Goal: Transaction & Acquisition: Purchase product/service

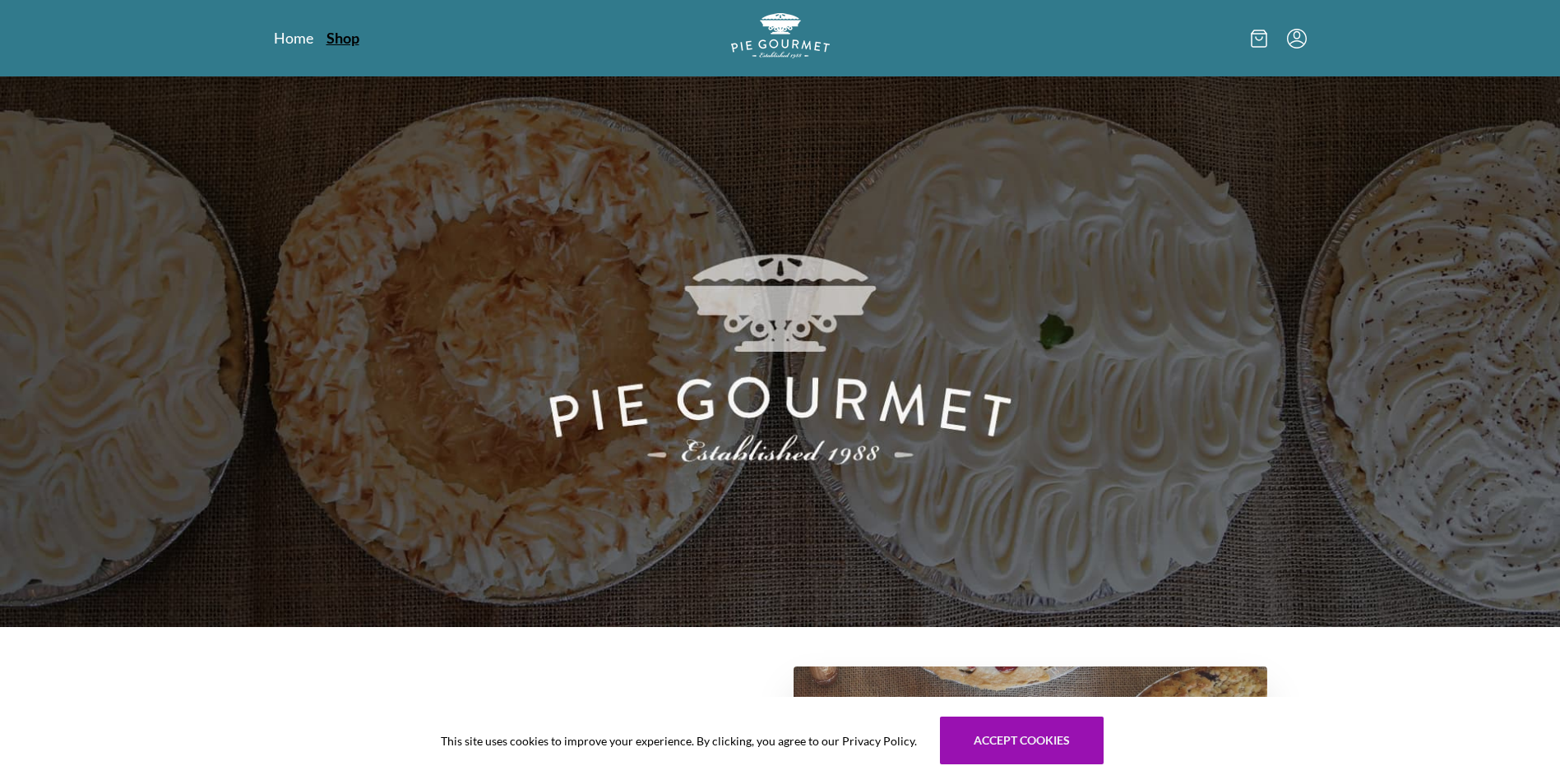
click at [345, 38] on link "Shop" at bounding box center [343, 38] width 33 height 20
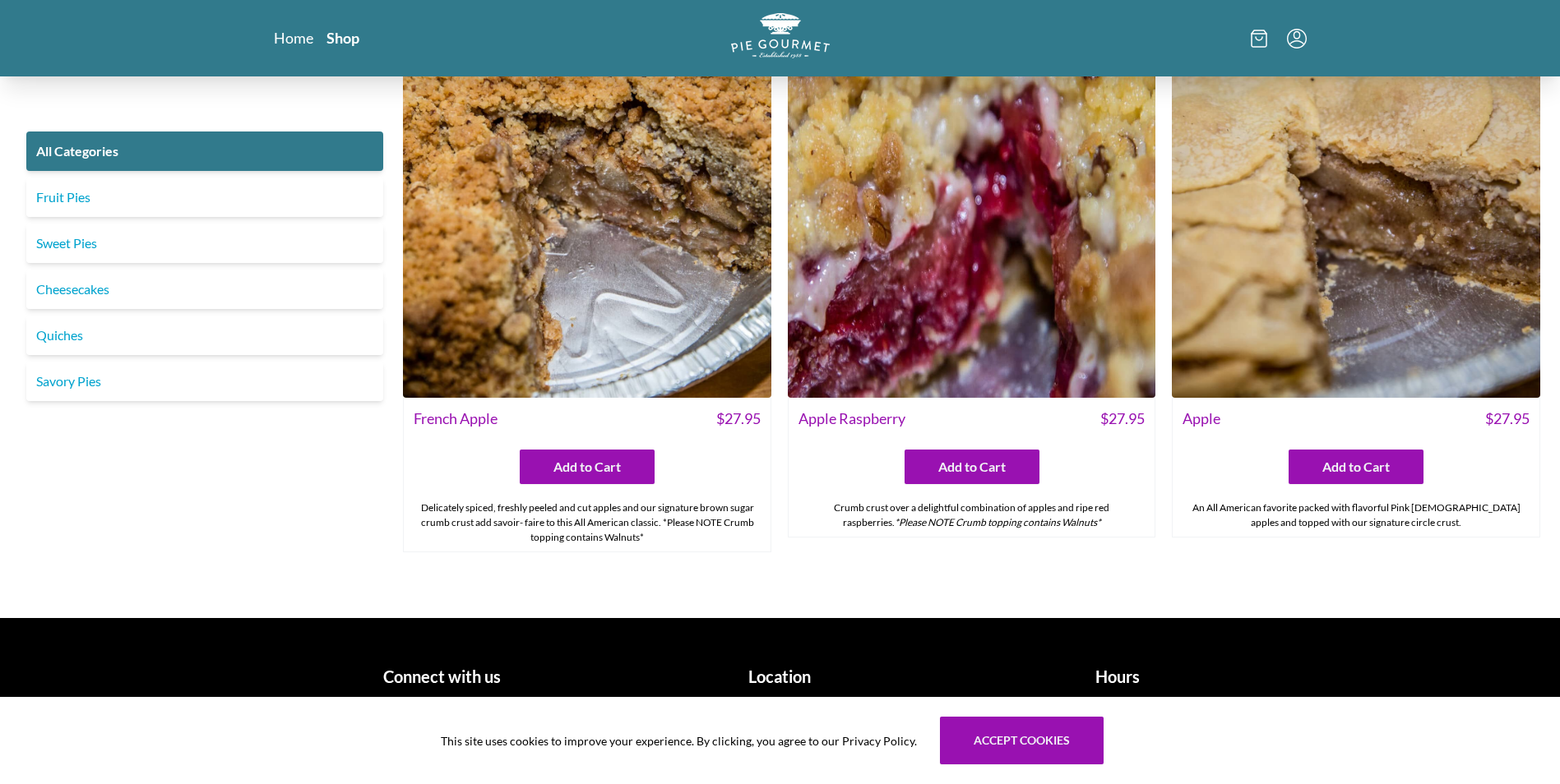
scroll to position [6379, 0]
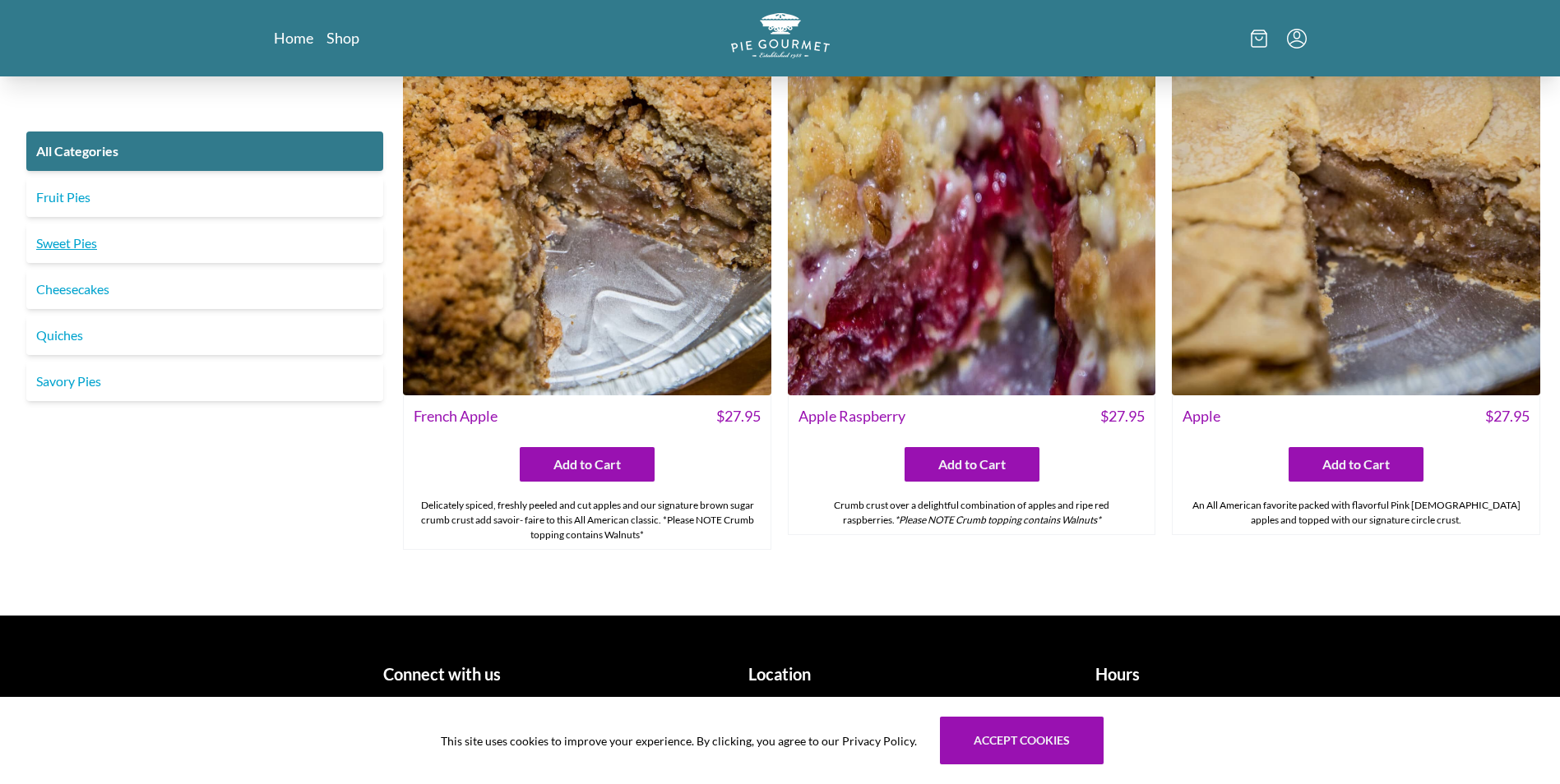
click at [66, 244] on link "Sweet Pies" at bounding box center [204, 243] width 357 height 39
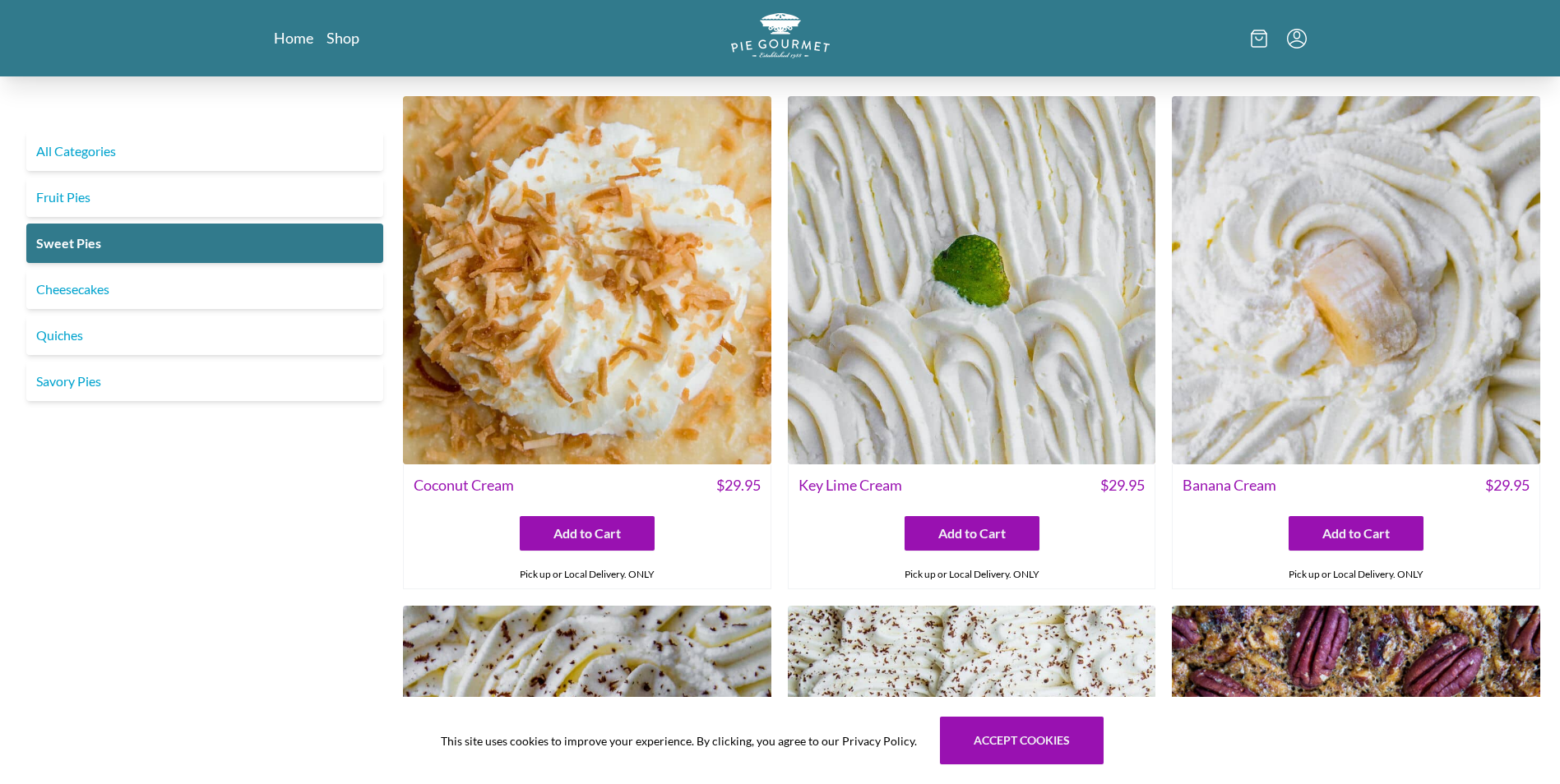
click at [980, 320] on img at bounding box center [972, 280] width 369 height 368
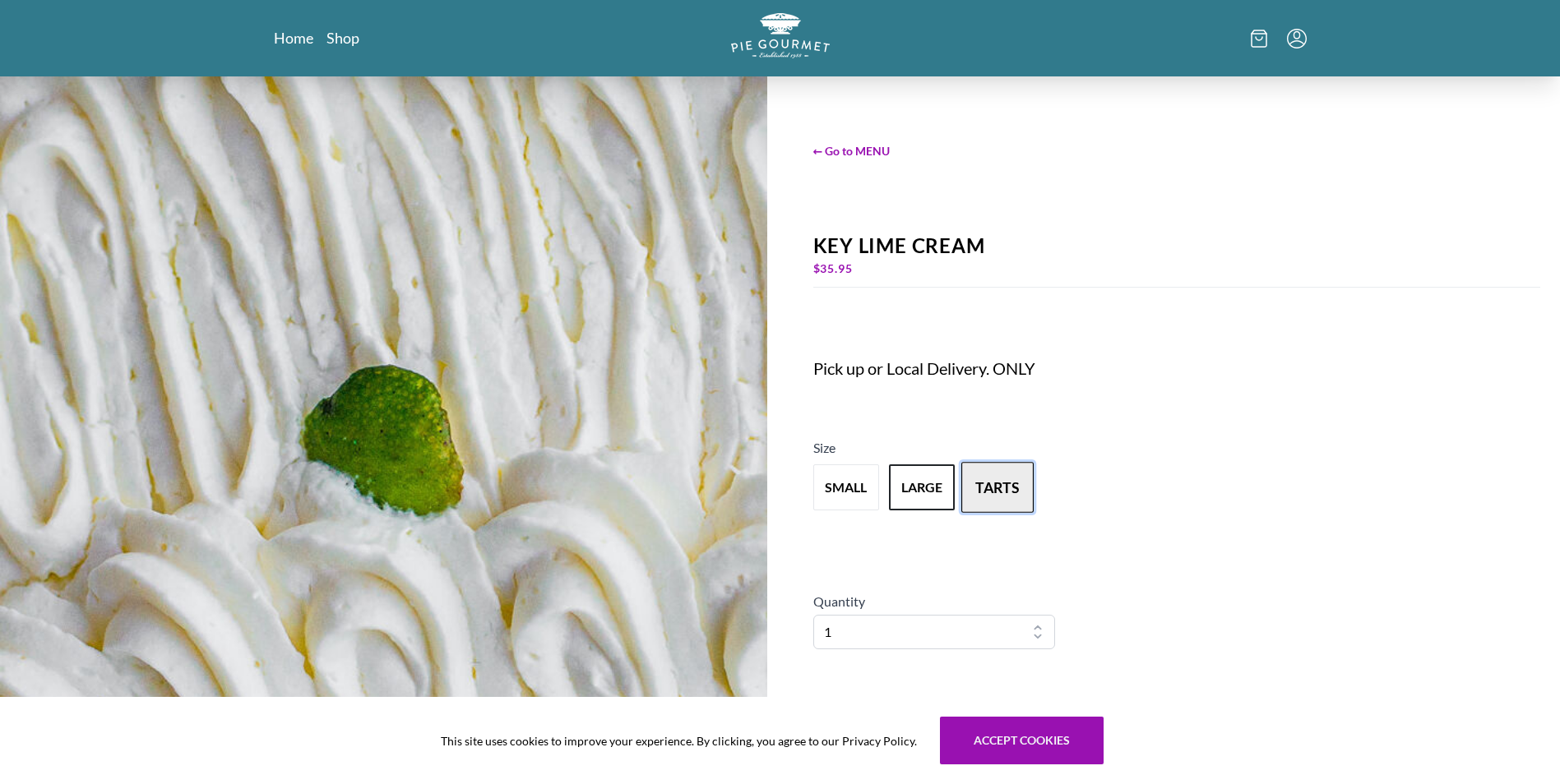
click at [981, 478] on button "tarts" at bounding box center [997, 487] width 72 height 51
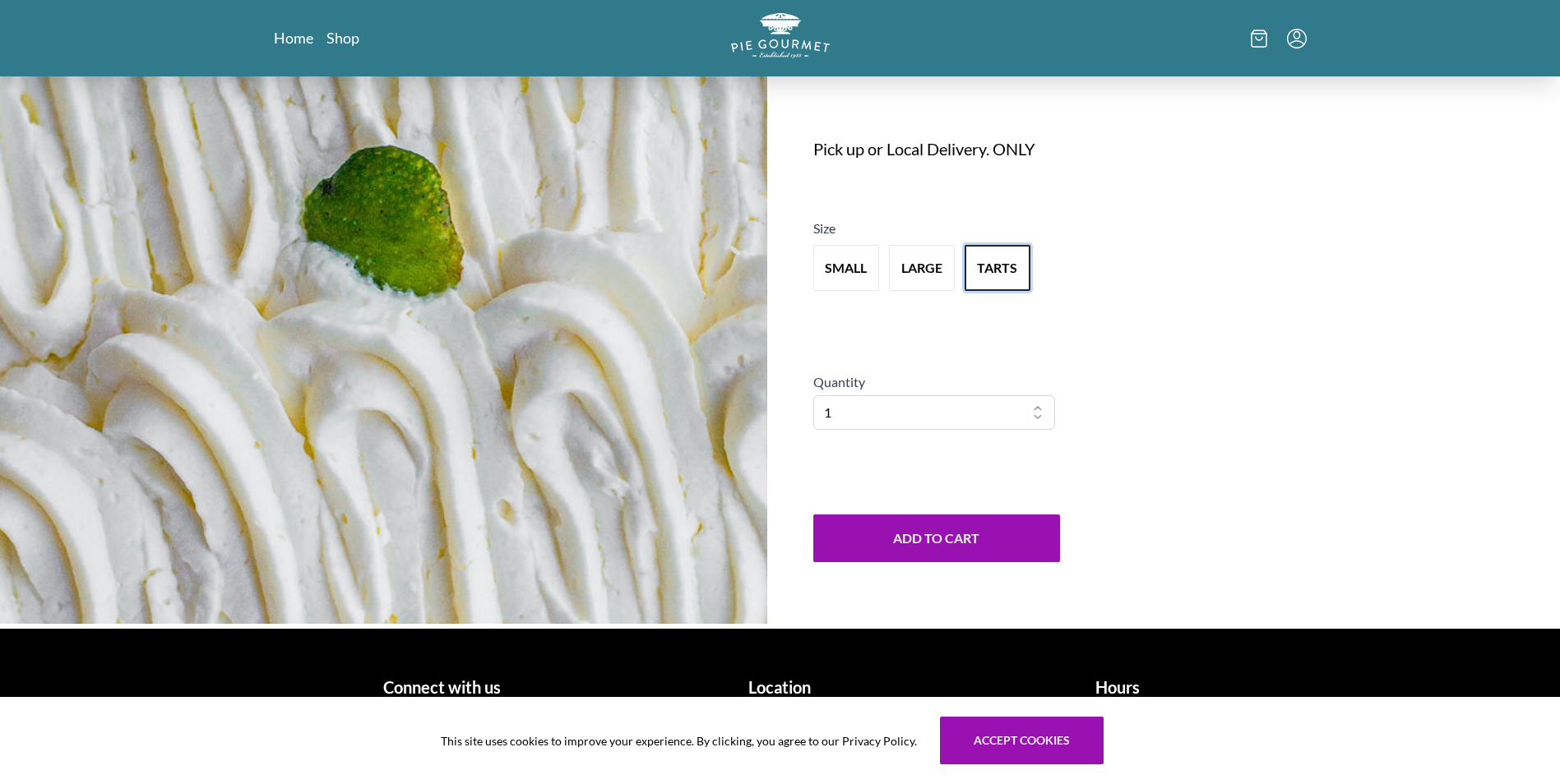
scroll to position [109, 0]
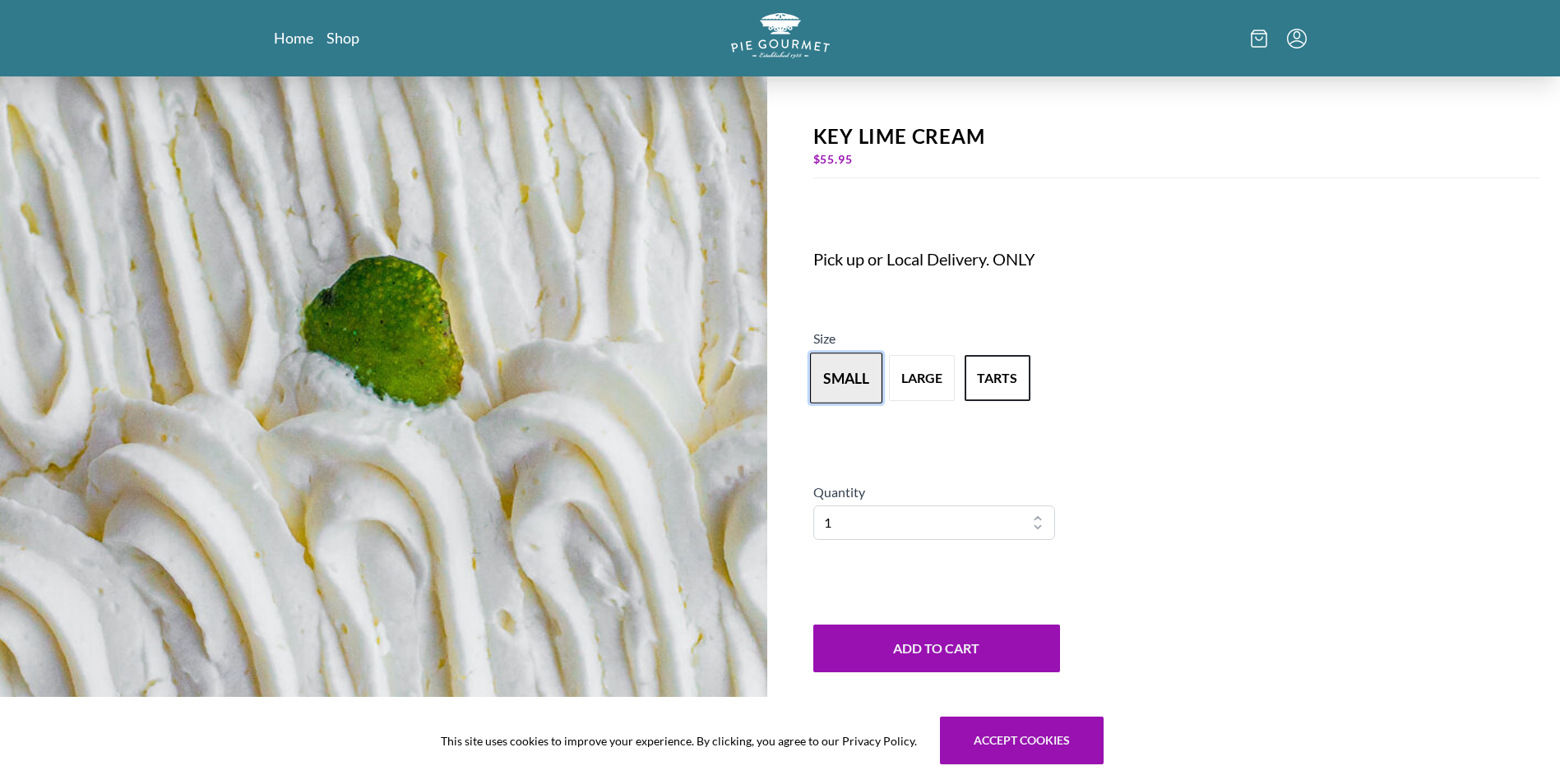
click at [873, 384] on button "small" at bounding box center [846, 378] width 72 height 51
click at [922, 382] on button "large" at bounding box center [922, 378] width 72 height 51
click at [971, 384] on button "tarts" at bounding box center [997, 378] width 72 height 51
click at [925, 378] on button "large" at bounding box center [922, 378] width 72 height 51
click at [991, 383] on button "tarts" at bounding box center [997, 378] width 72 height 51
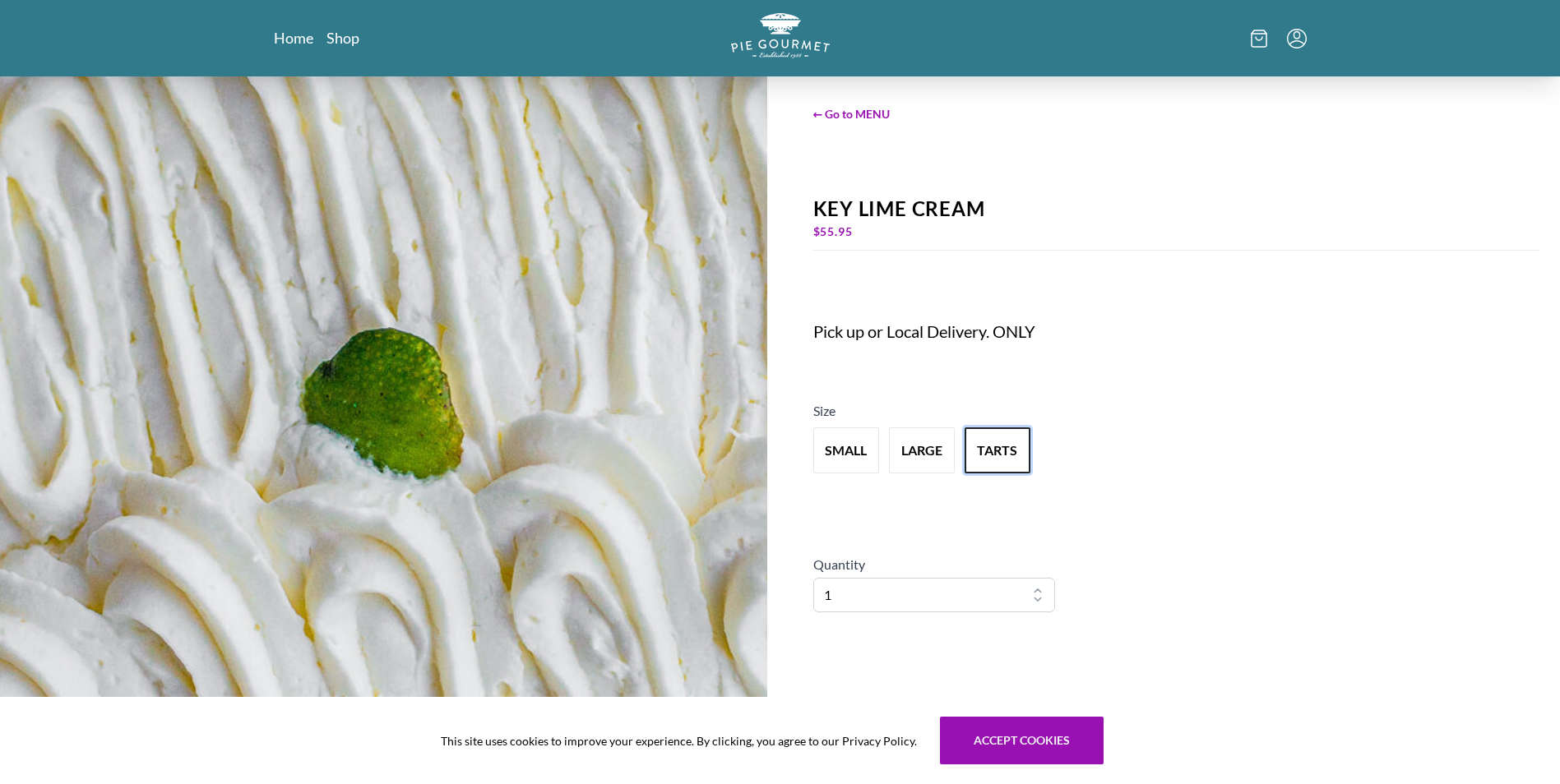
scroll to position [0, 0]
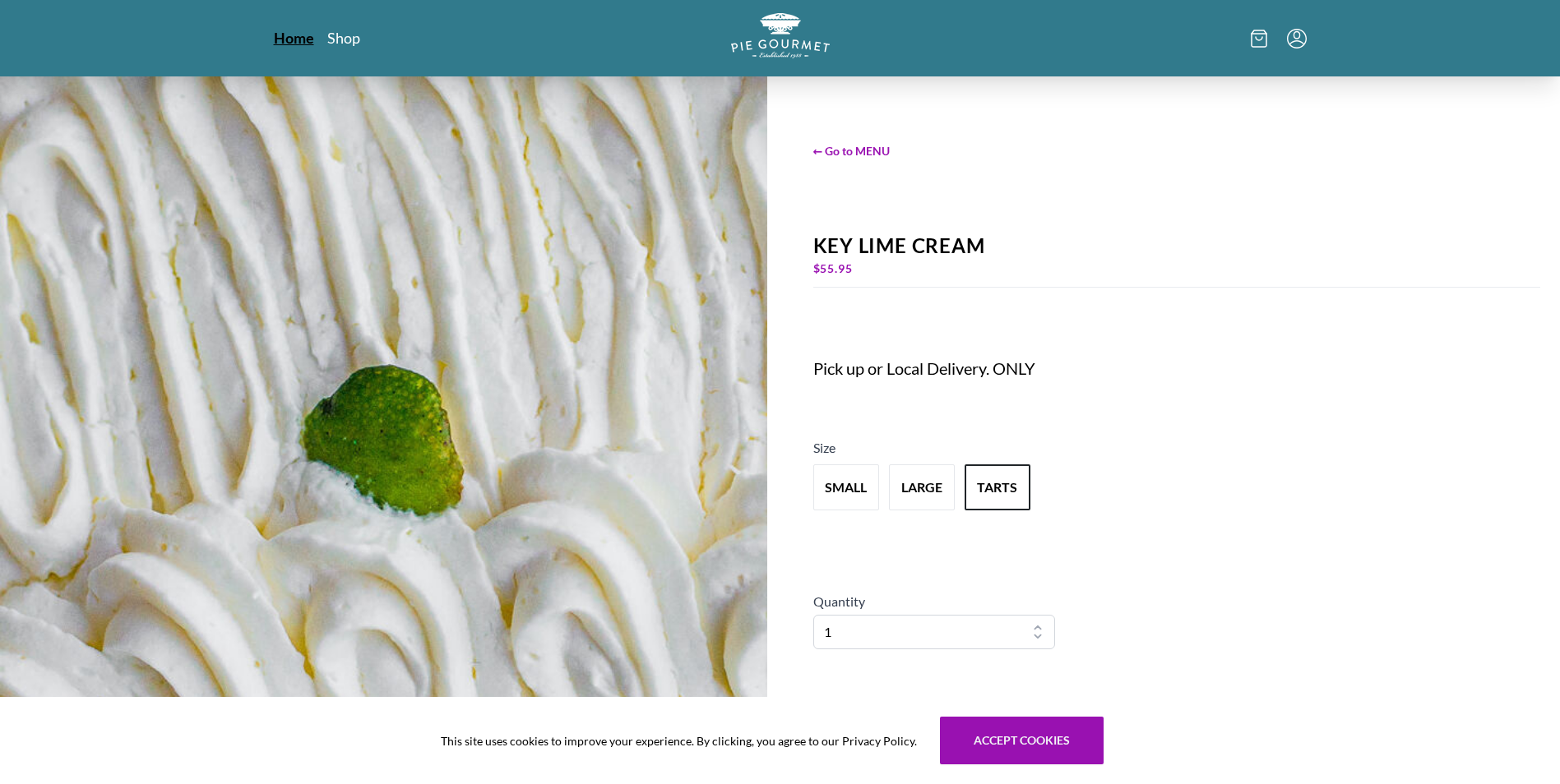
click at [302, 38] on link "Home" at bounding box center [294, 38] width 40 height 20
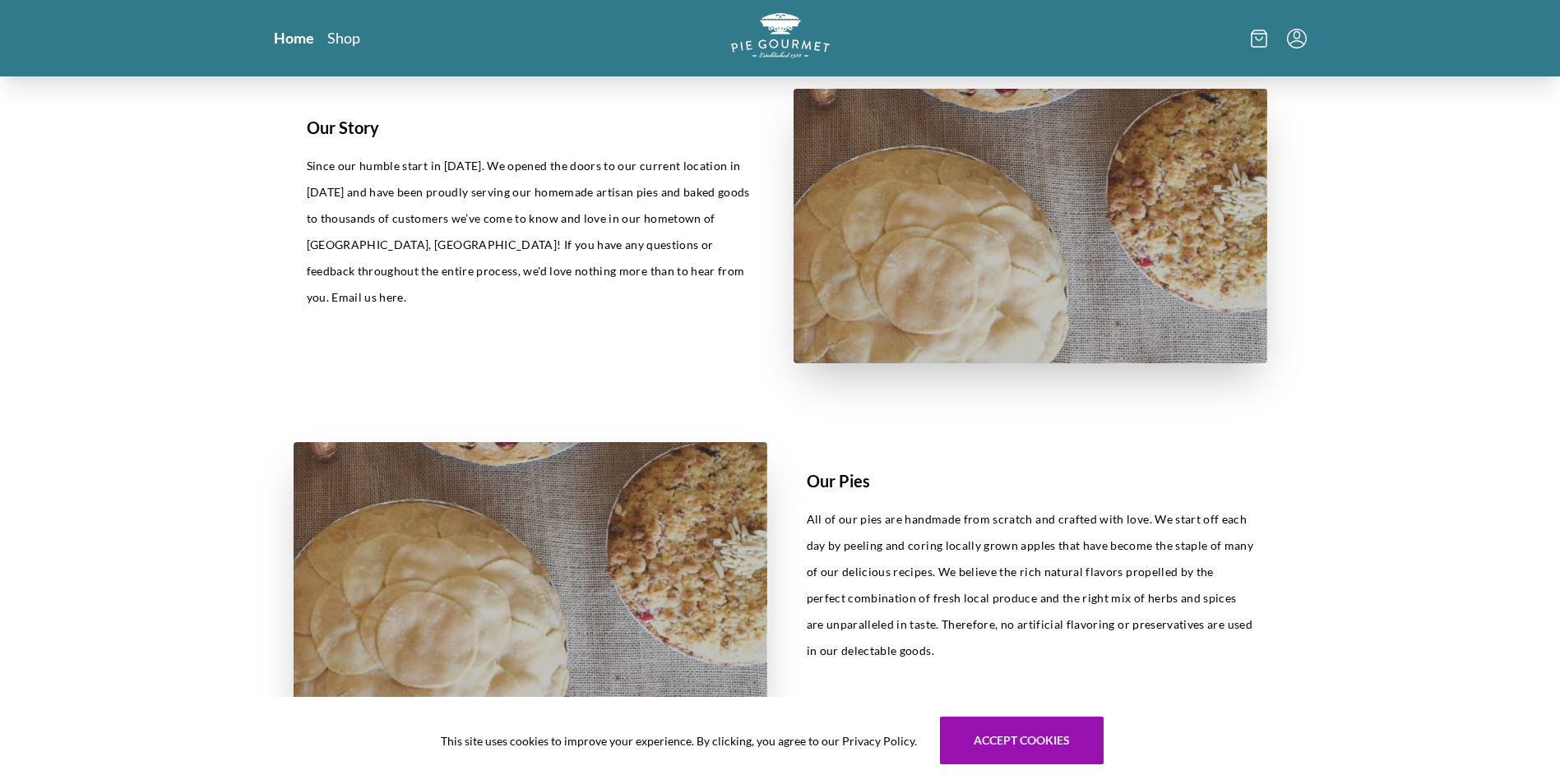
scroll to position [547, 0]
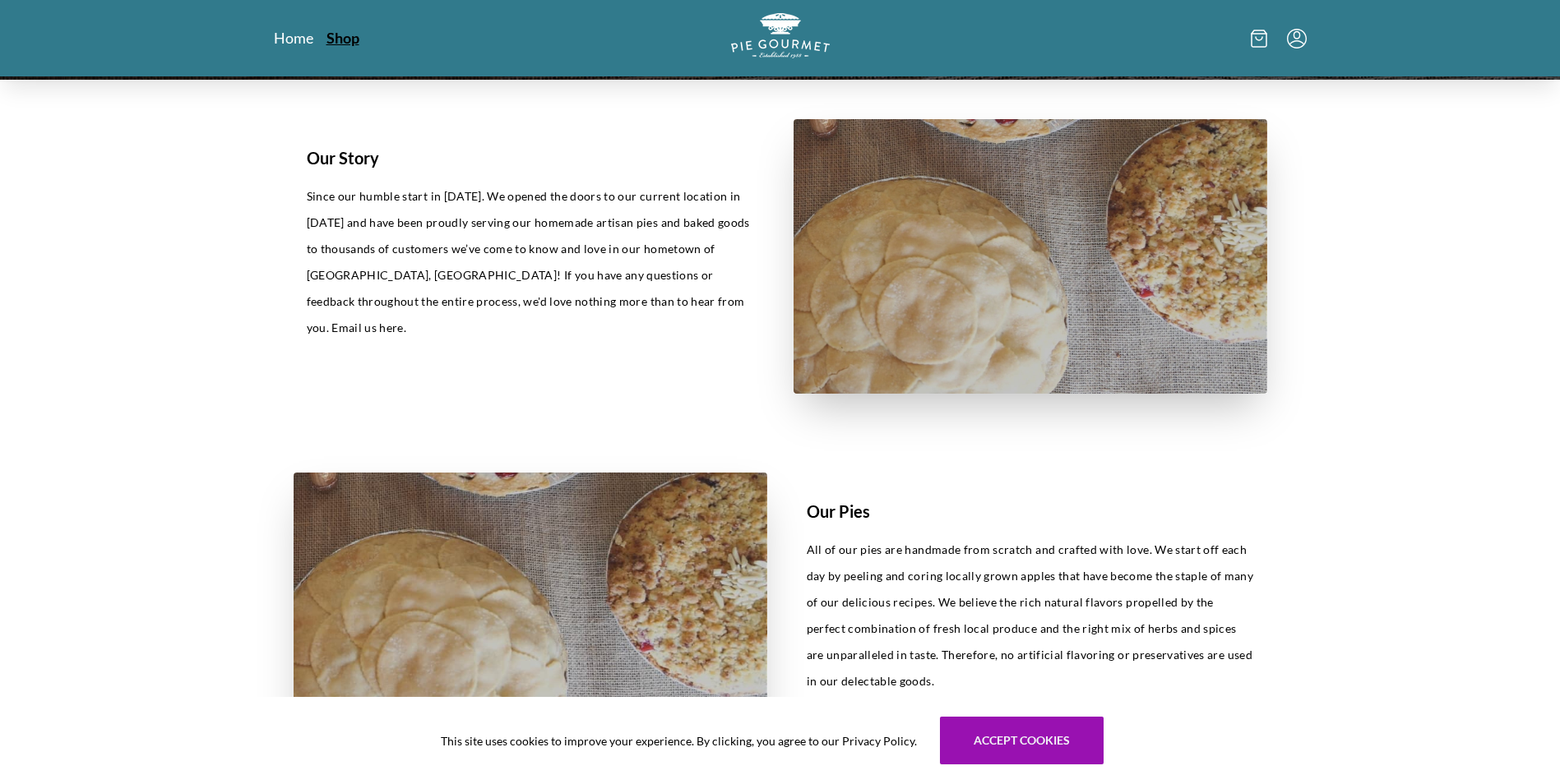
click at [357, 38] on link "Shop" at bounding box center [343, 38] width 33 height 20
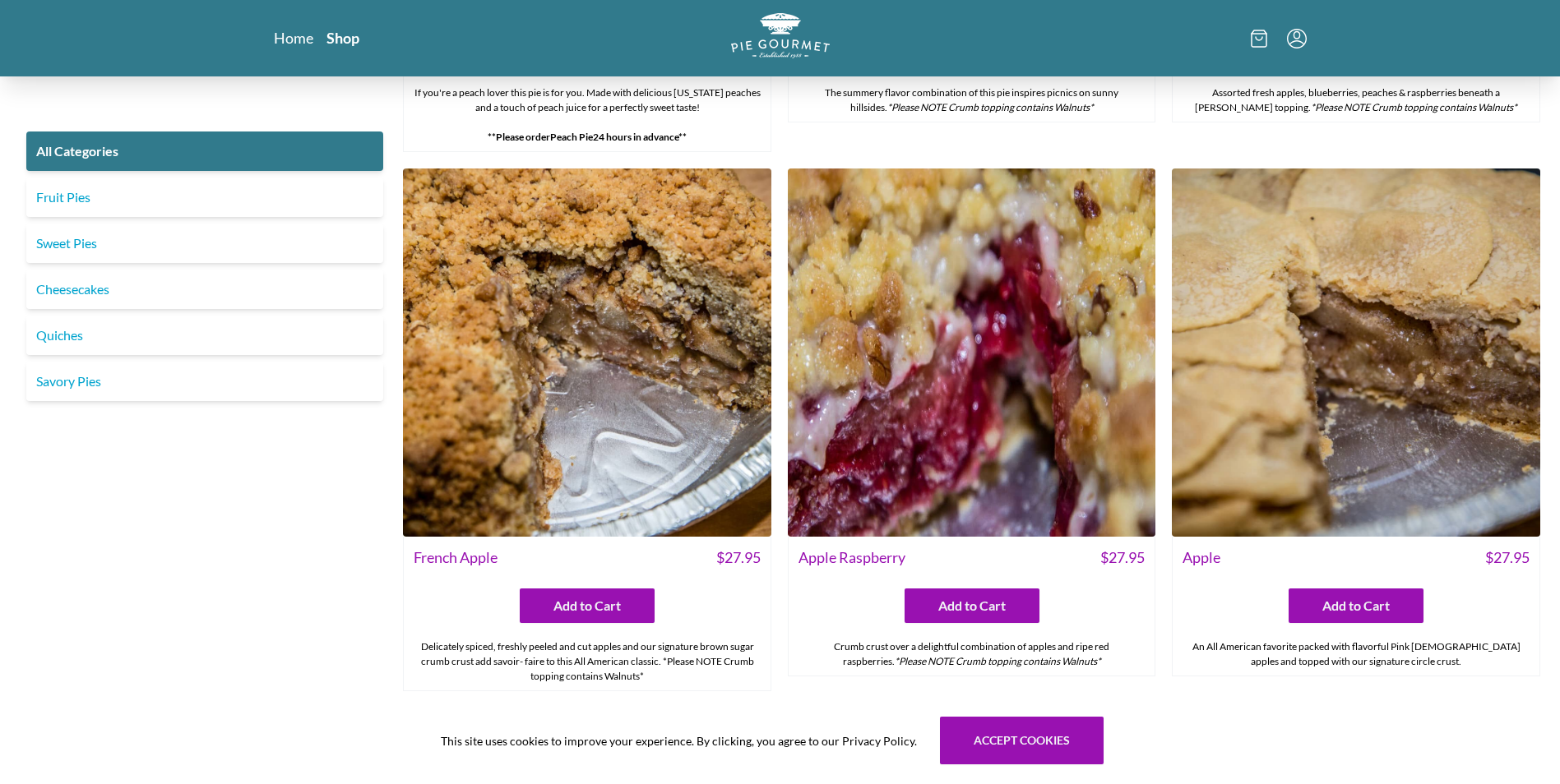
scroll to position [6379, 0]
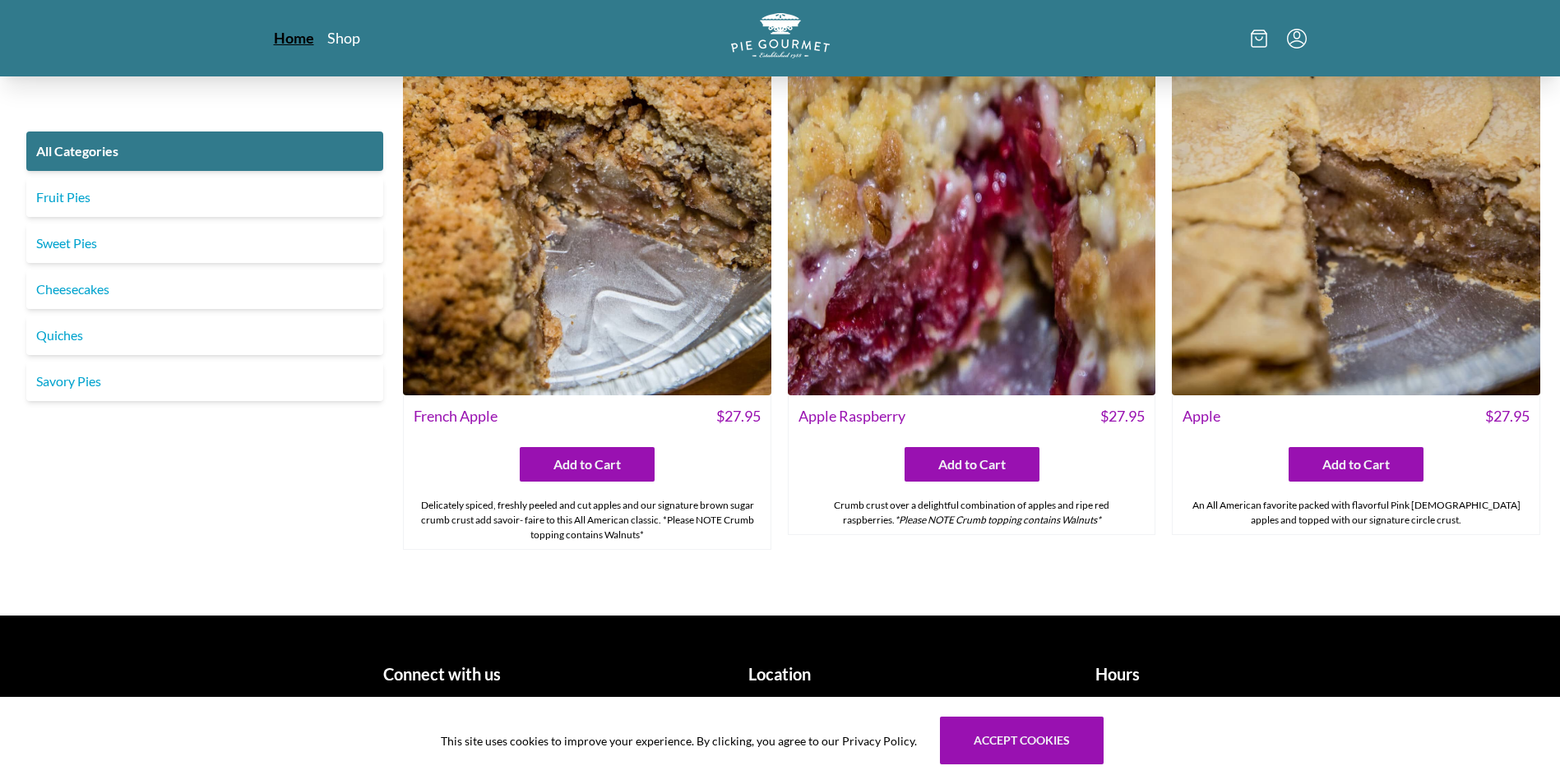
click at [289, 42] on link "Home" at bounding box center [294, 38] width 40 height 20
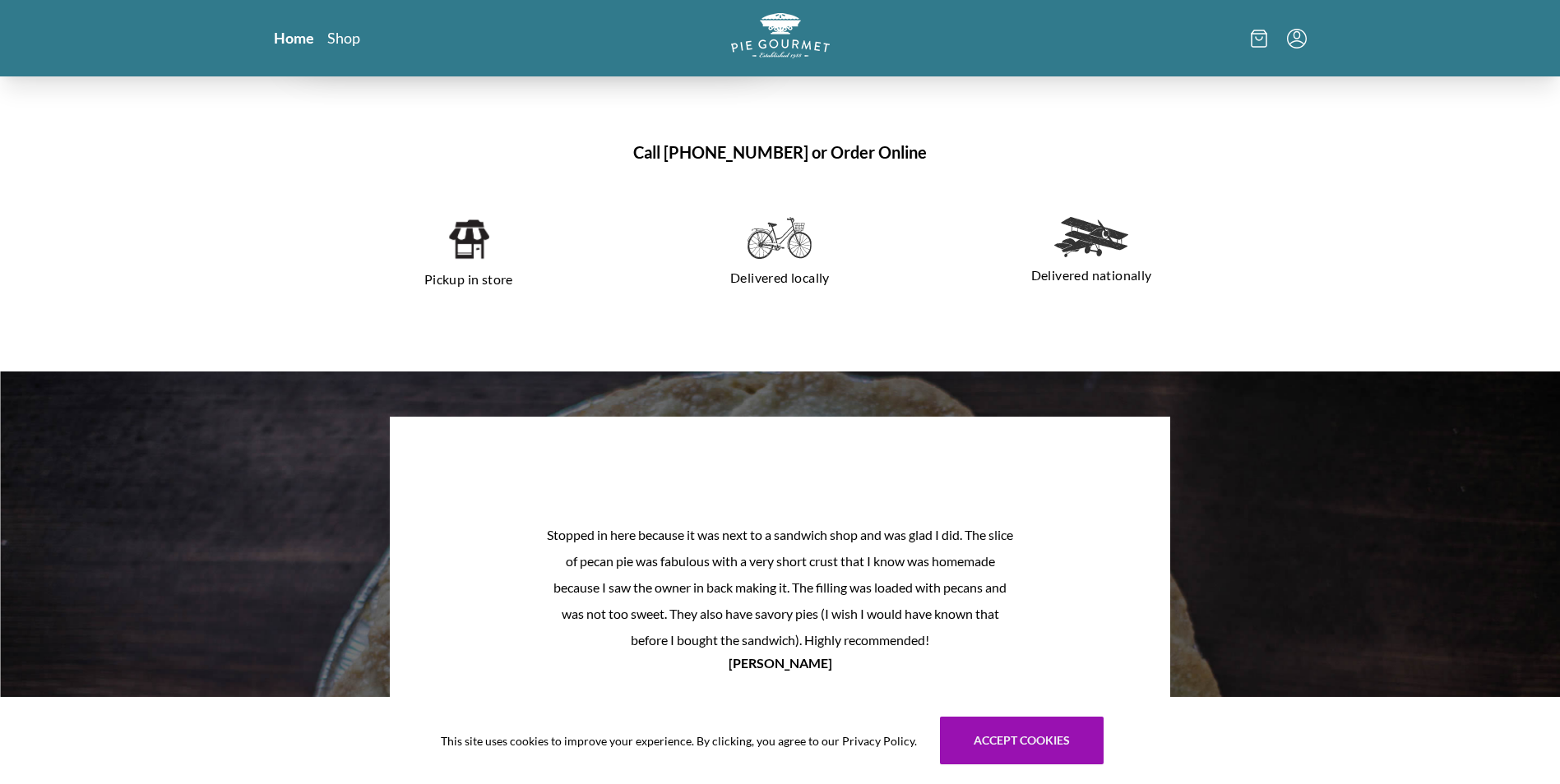
scroll to position [1535, 0]
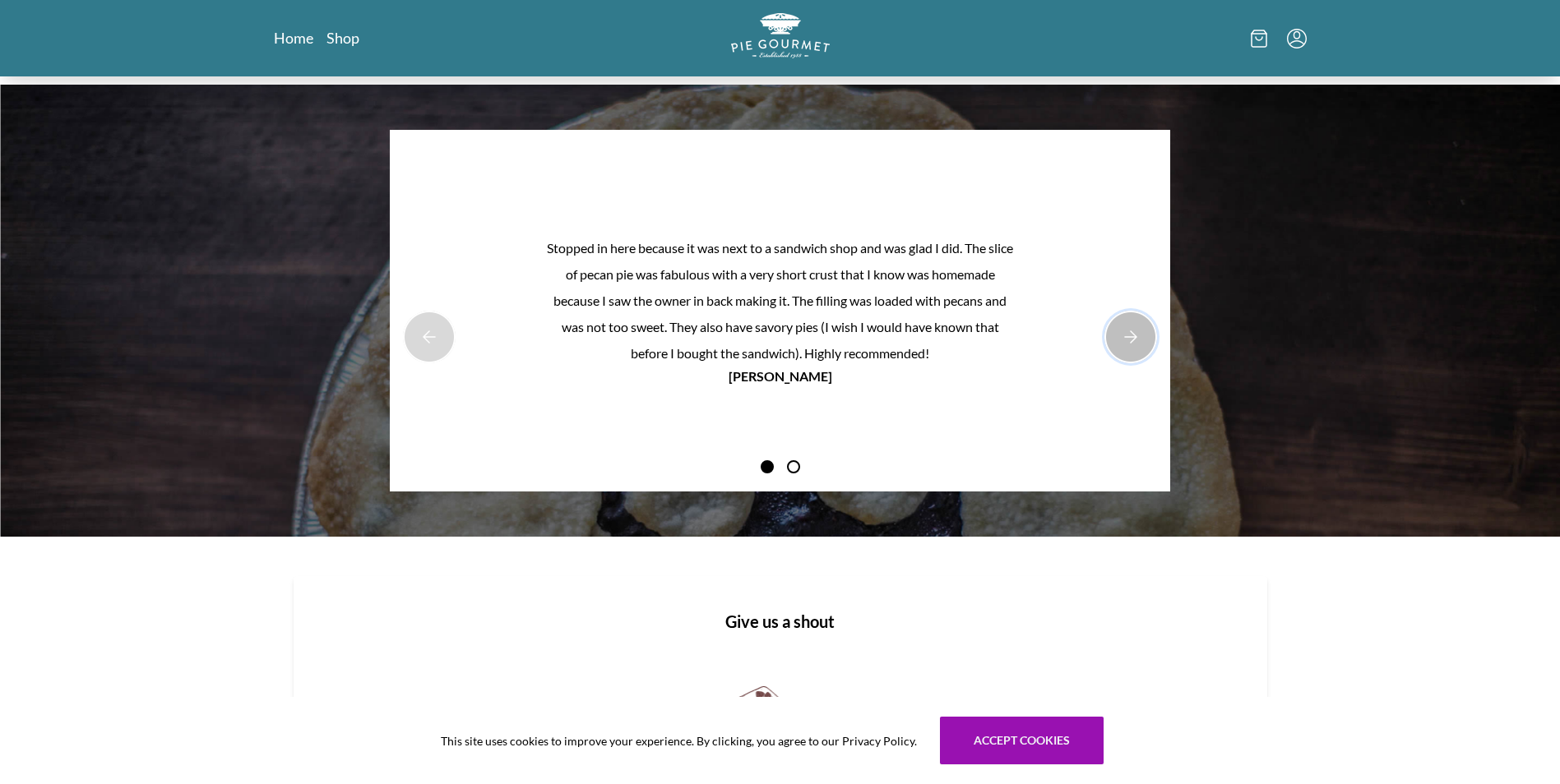
click at [1119, 325] on button "Next Product Image" at bounding box center [1131, 337] width 52 height 52
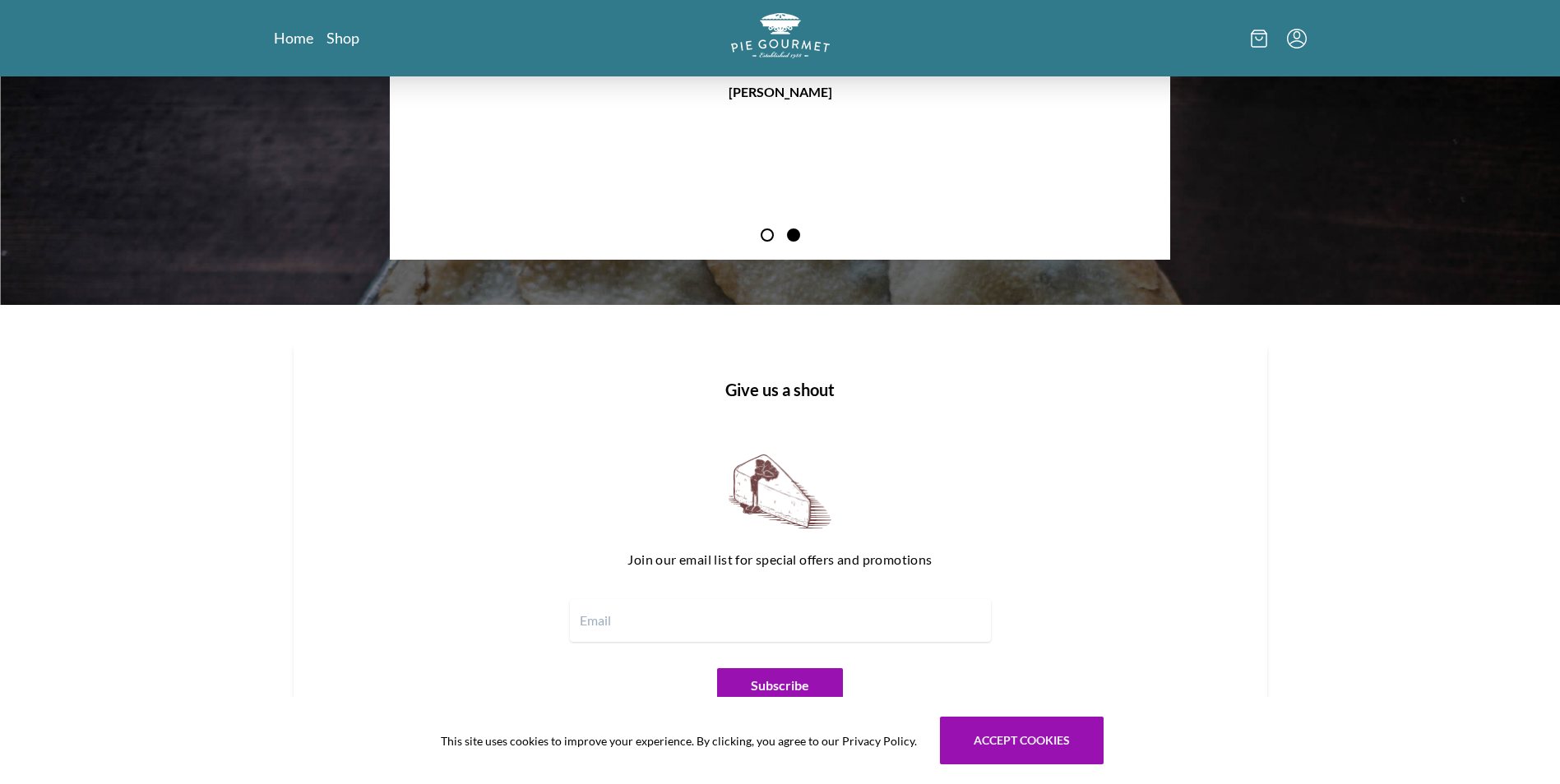
scroll to position [1972, 0]
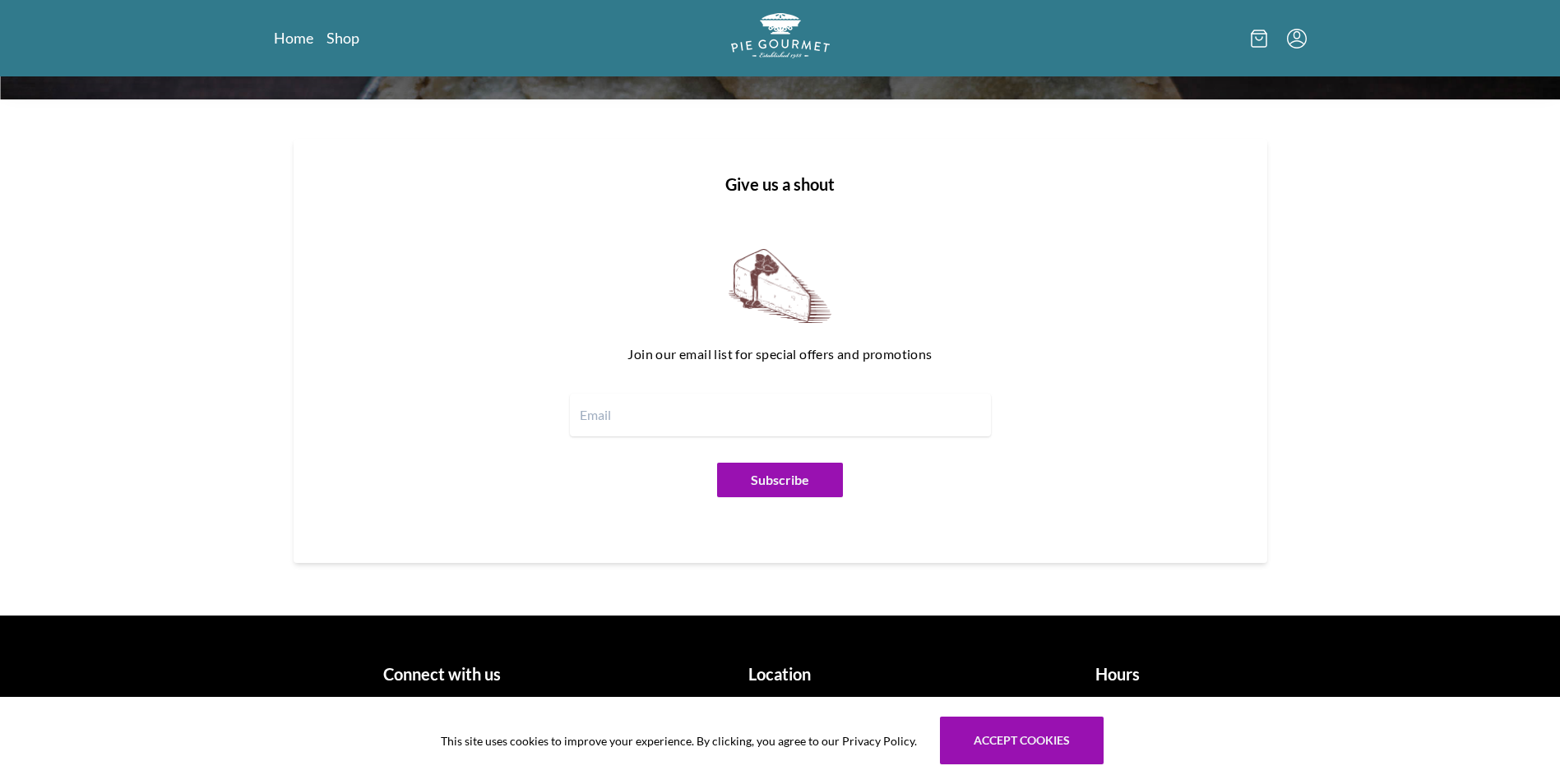
click at [791, 423] on input "email" at bounding box center [781, 415] width 421 height 43
type input "[EMAIL_ADDRESS][DOMAIN_NAME]"
click at [783, 485] on button "Subscribe" at bounding box center [780, 480] width 126 height 35
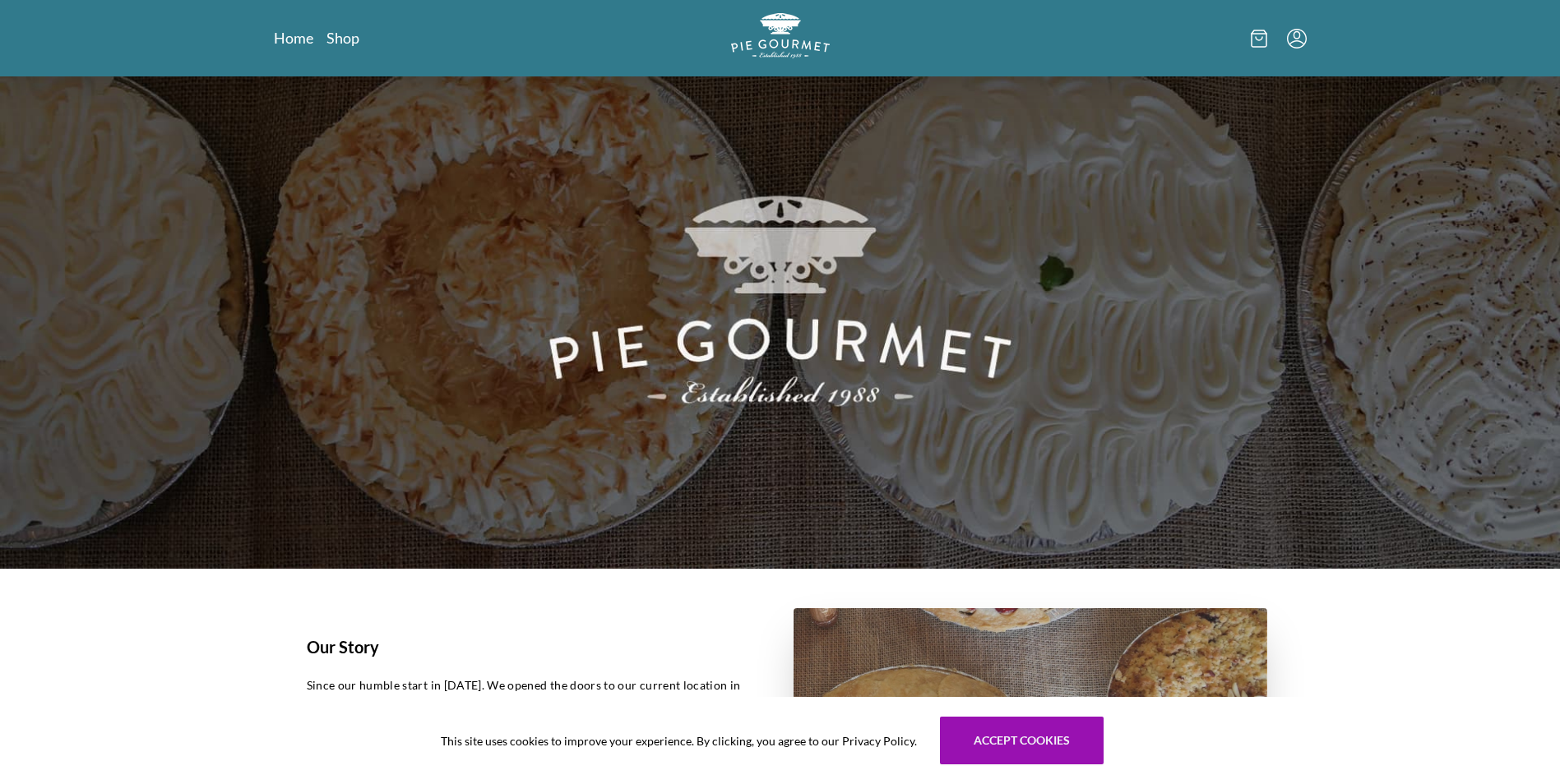
scroll to position [0, 0]
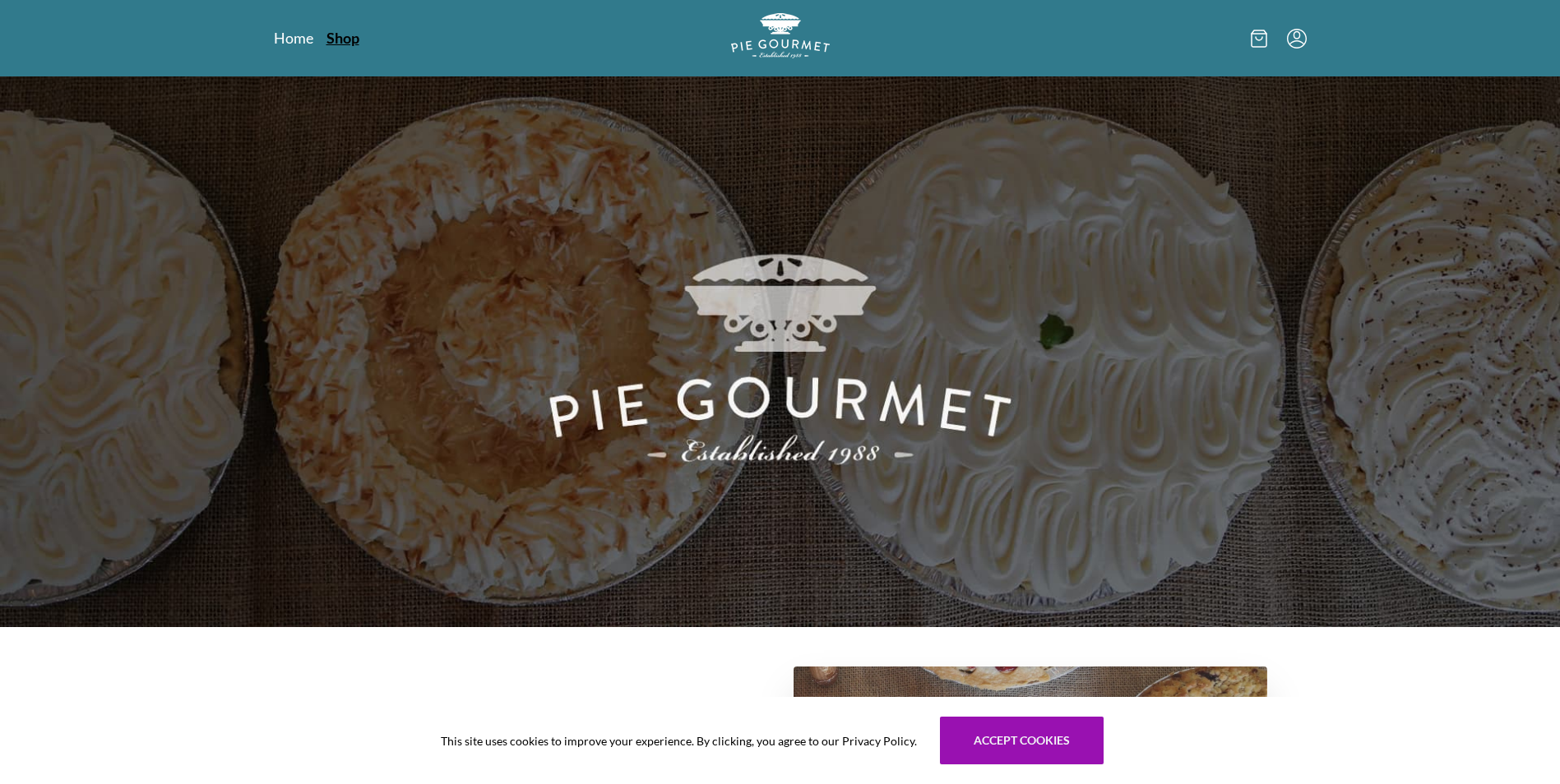
click at [334, 30] on link "Shop" at bounding box center [343, 38] width 33 height 20
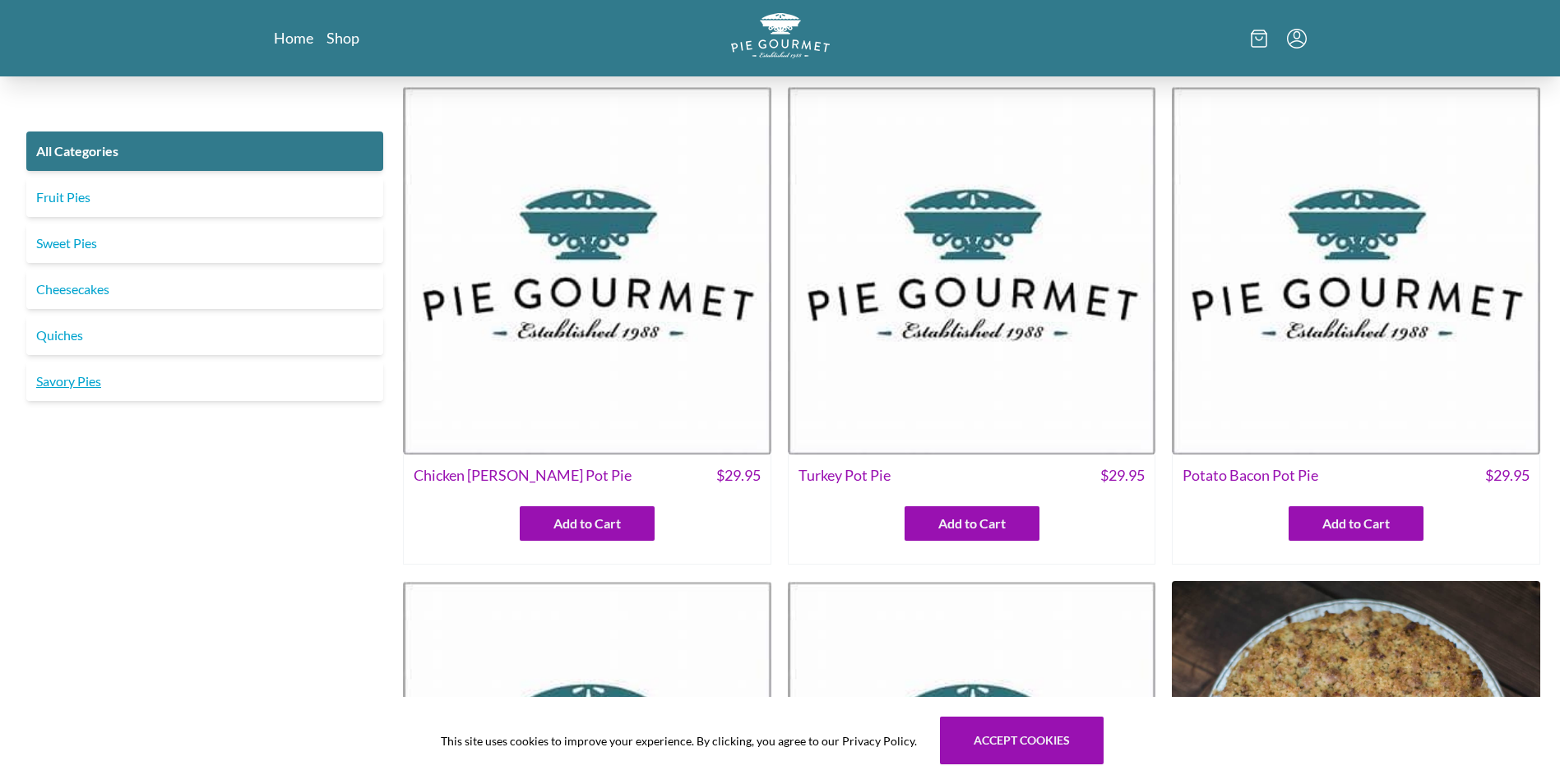
click at [77, 376] on link "Savory Pies" at bounding box center [204, 381] width 357 height 39
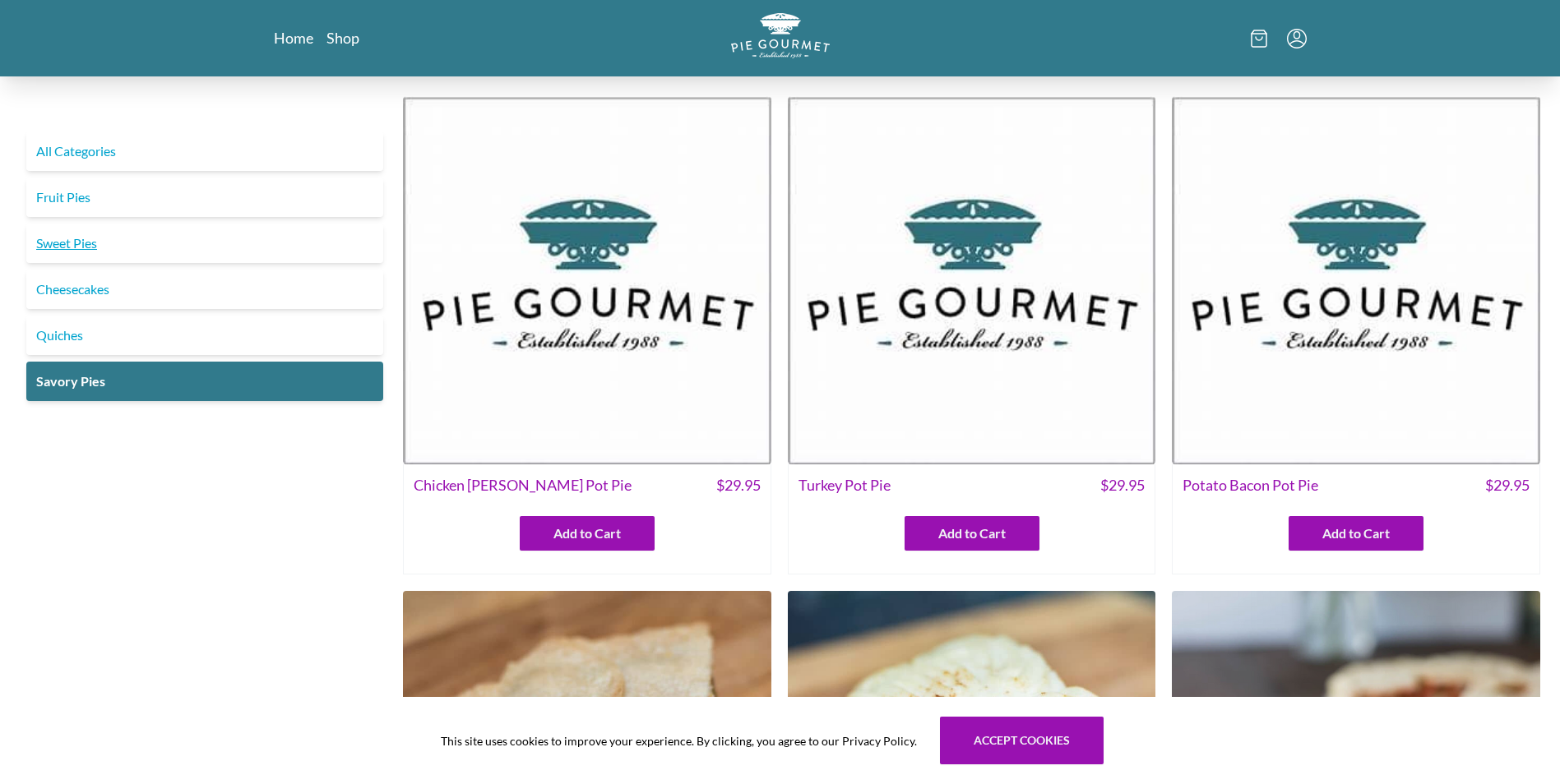
click at [76, 237] on link "Sweet Pies" at bounding box center [204, 243] width 357 height 39
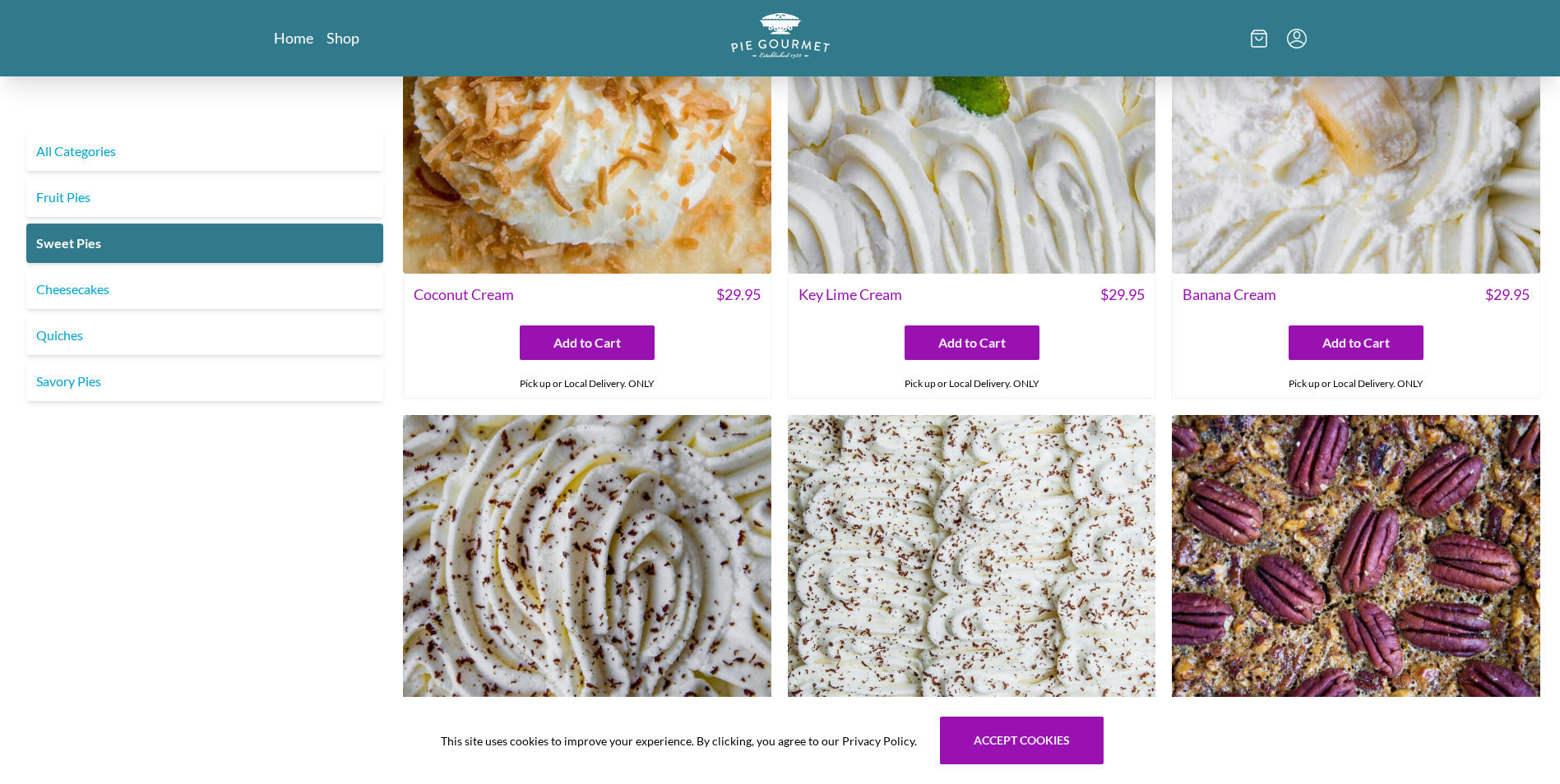
scroll to position [109, 0]
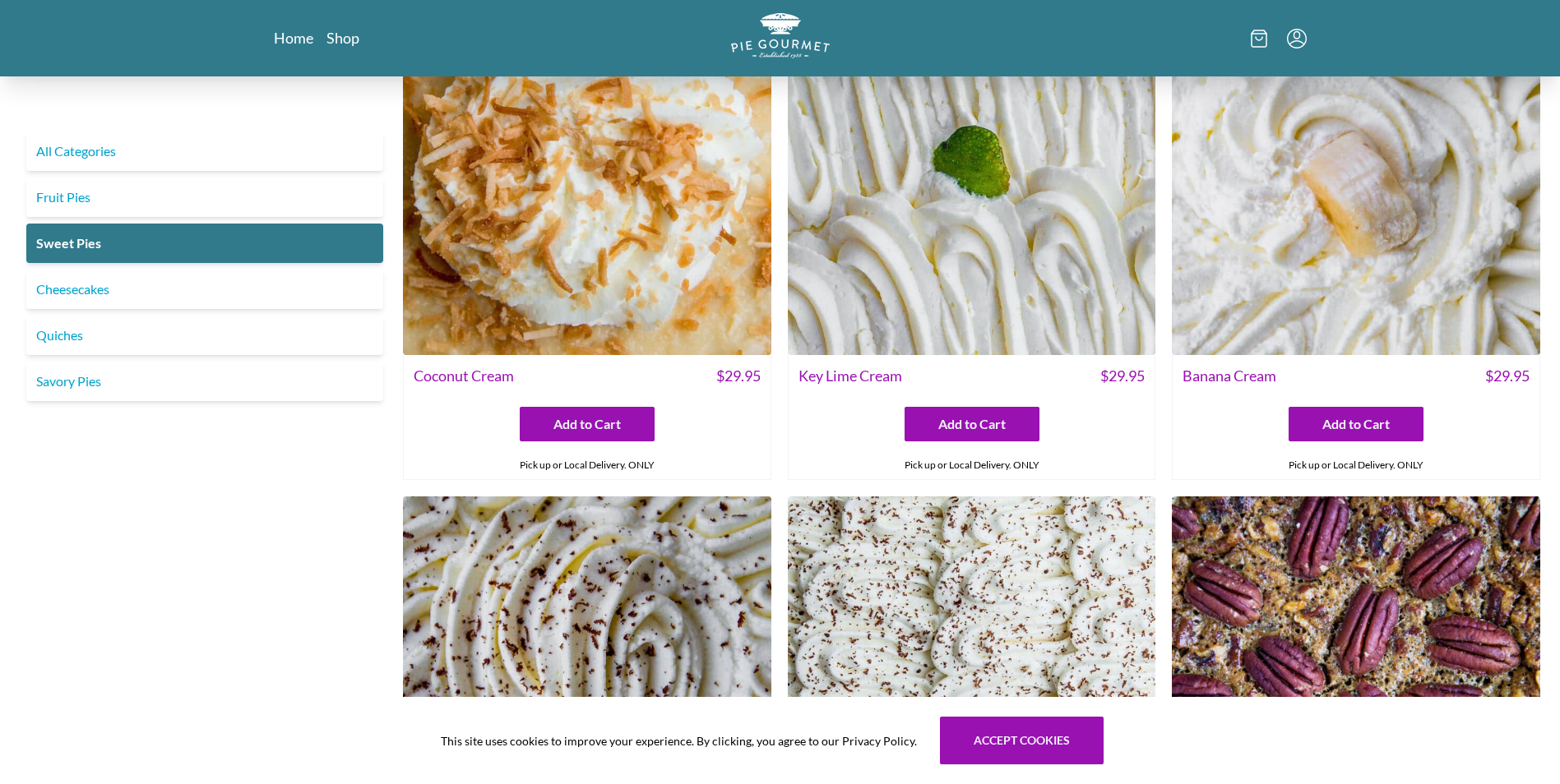
click at [1010, 324] on img at bounding box center [972, 171] width 369 height 368
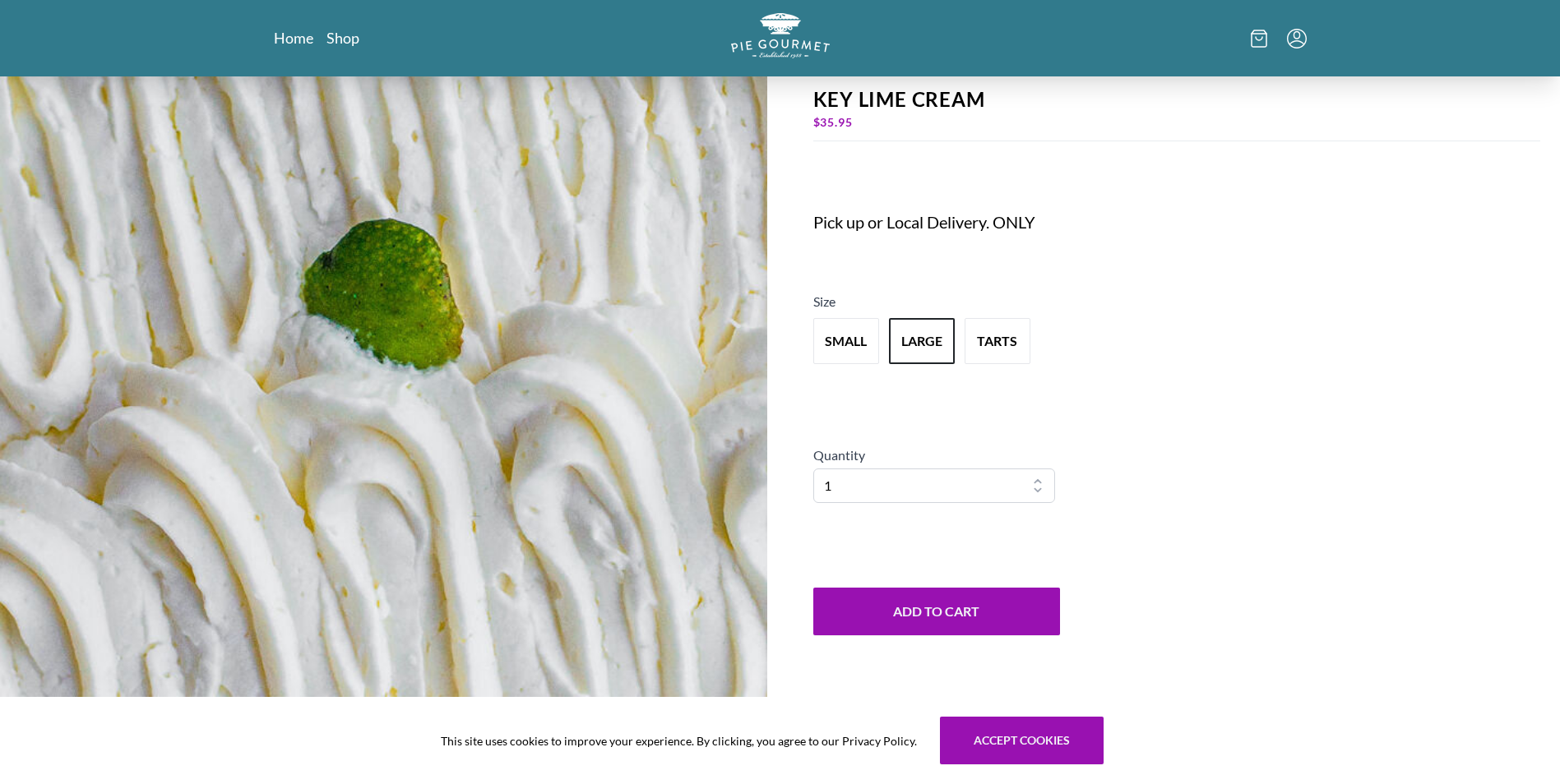
scroll to position [110, 0]
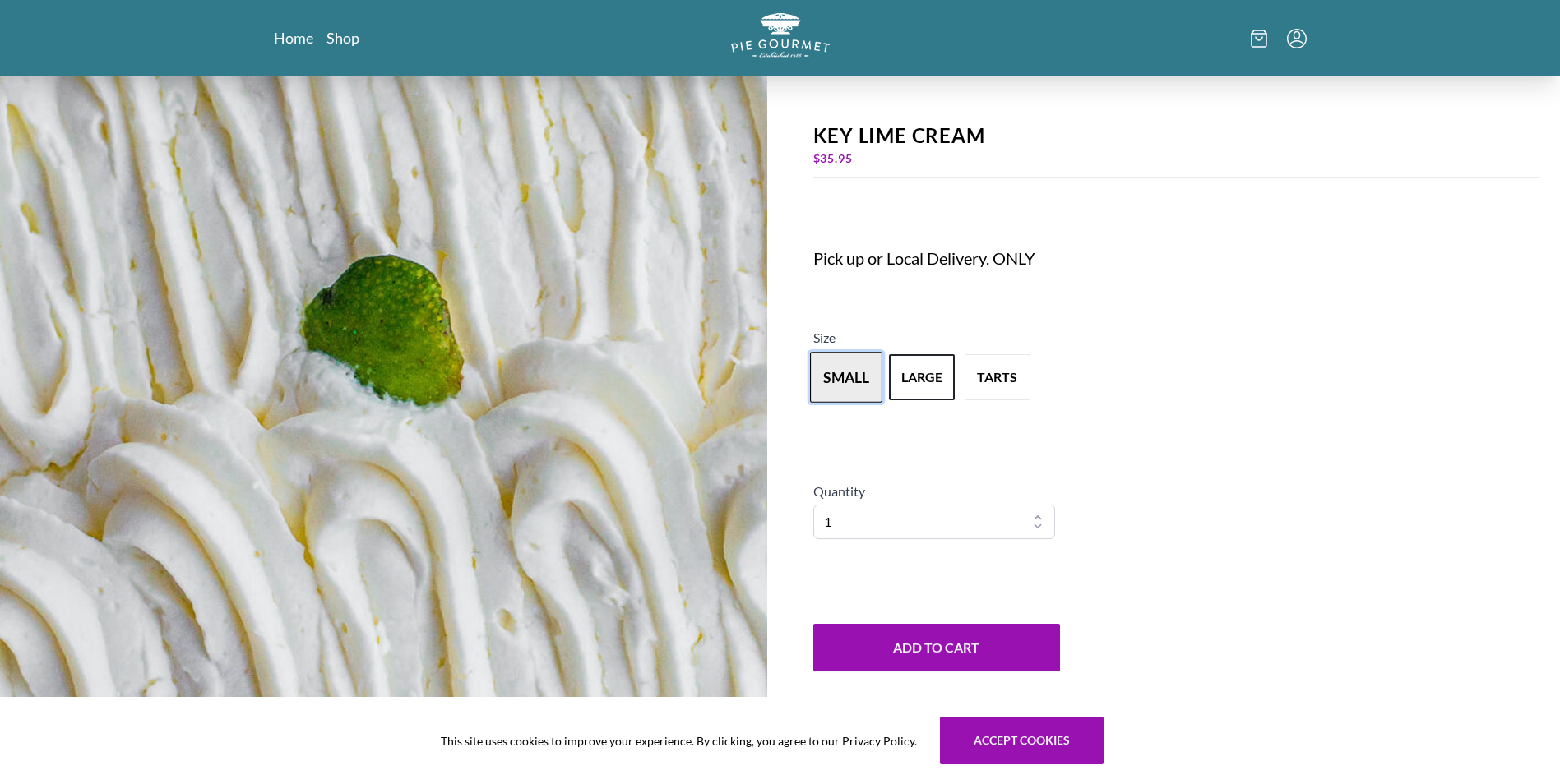
click at [861, 389] on button "small" at bounding box center [846, 377] width 72 height 51
click at [935, 386] on button "large" at bounding box center [922, 377] width 72 height 51
click at [971, 379] on button "tarts" at bounding box center [997, 377] width 72 height 51
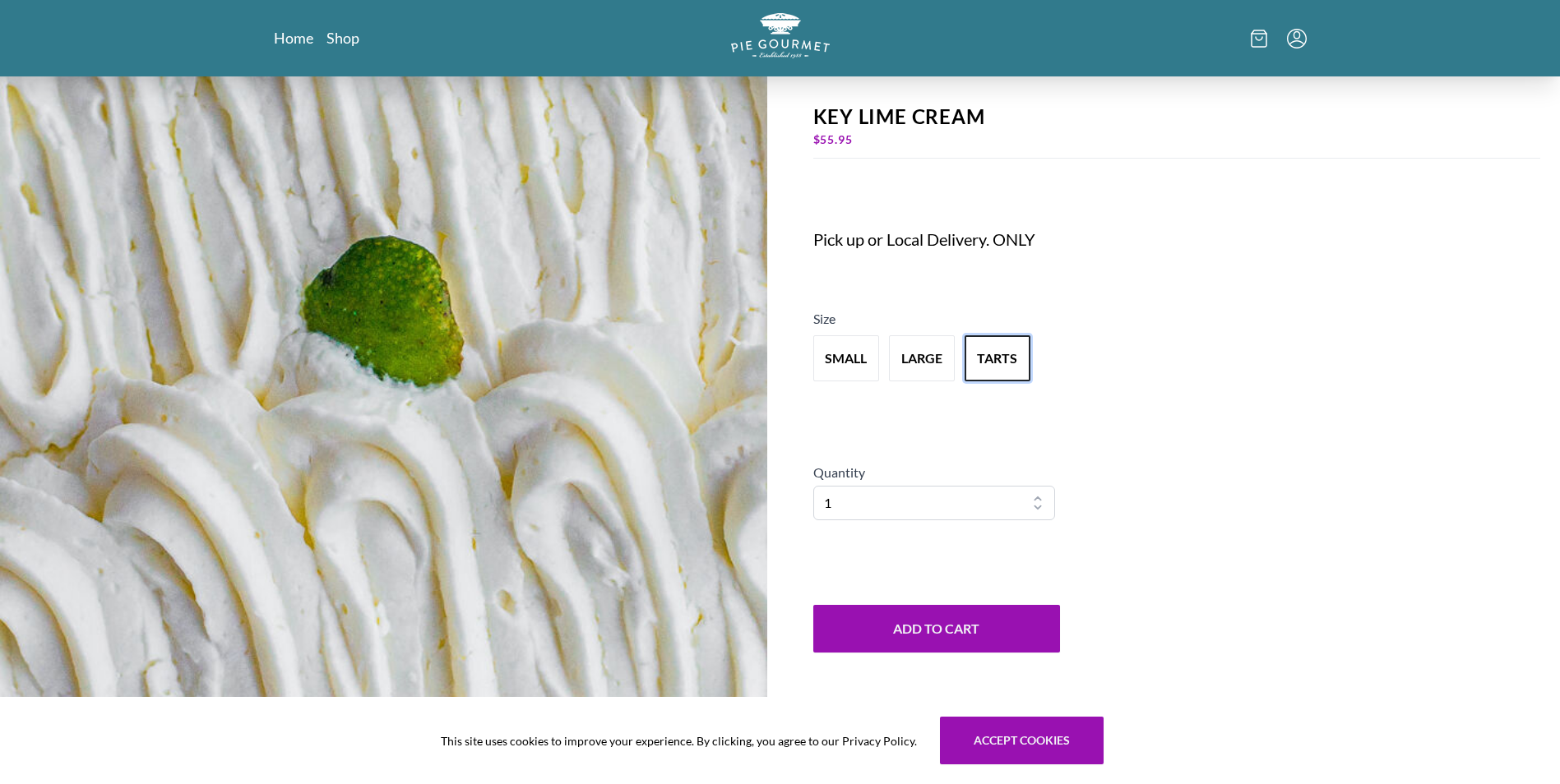
scroll to position [232, 0]
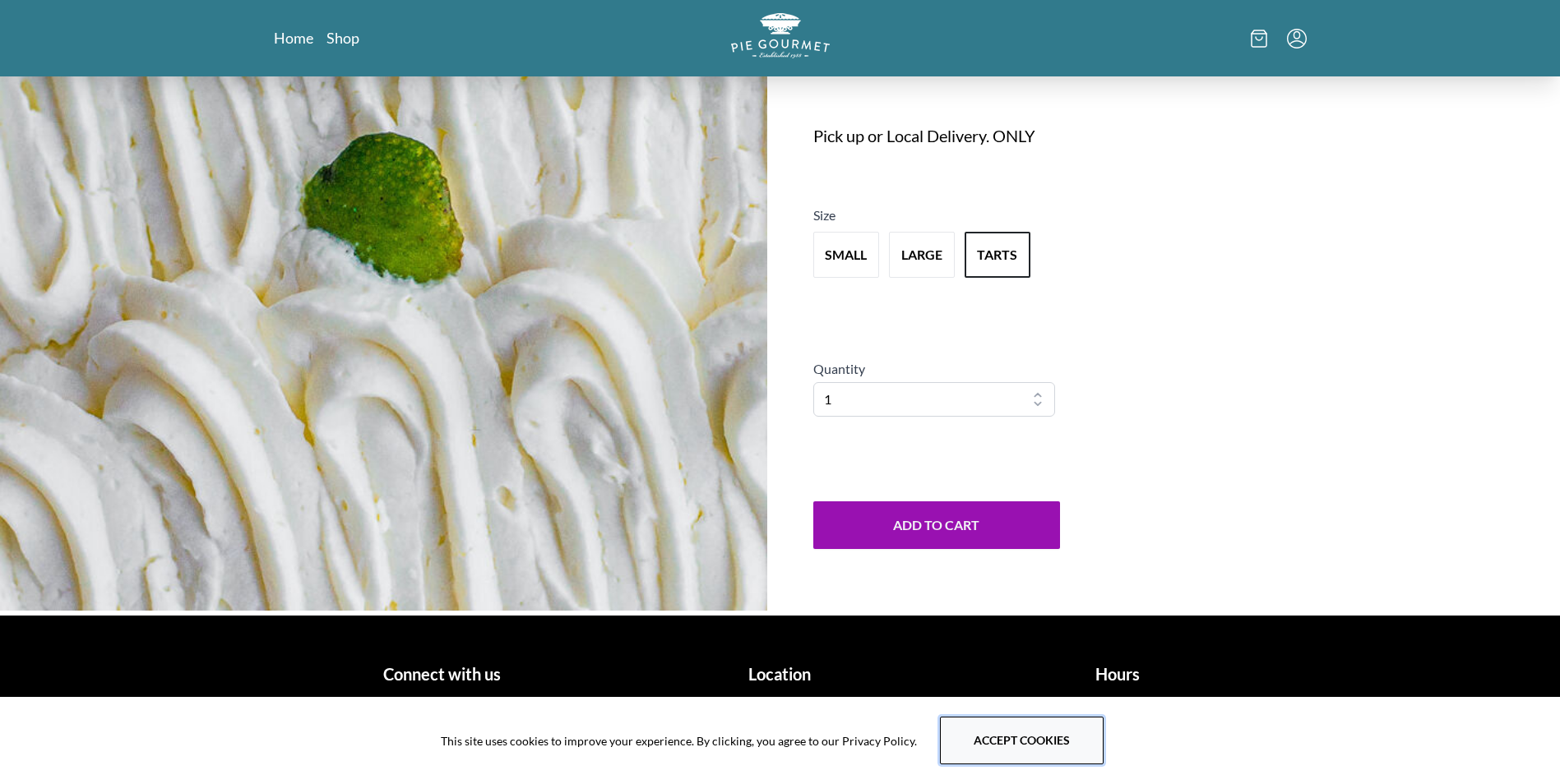
click at [991, 753] on button "Accept cookies" at bounding box center [1021, 740] width 163 height 48
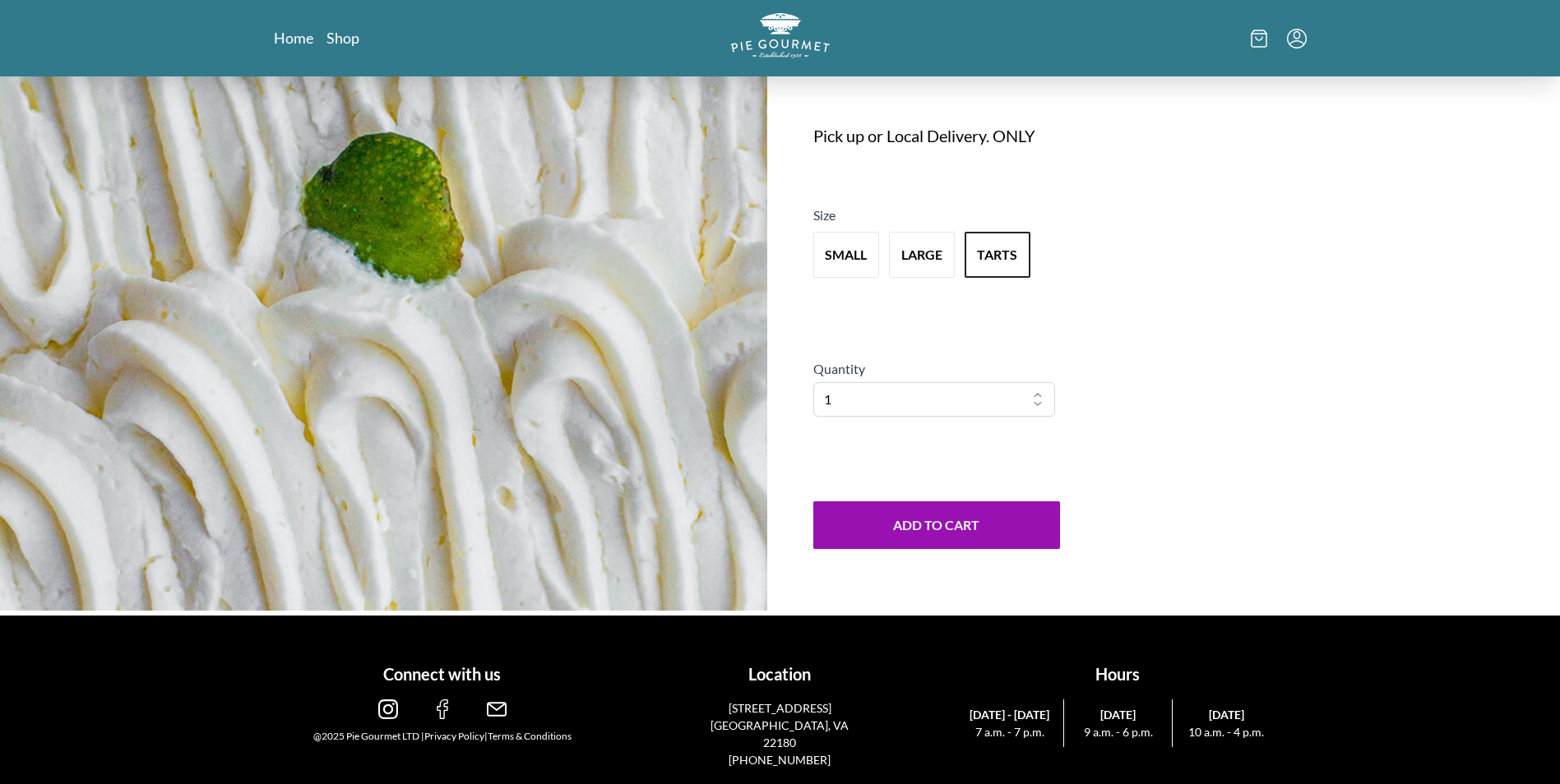
click at [394, 709] on img at bounding box center [388, 709] width 20 height 20
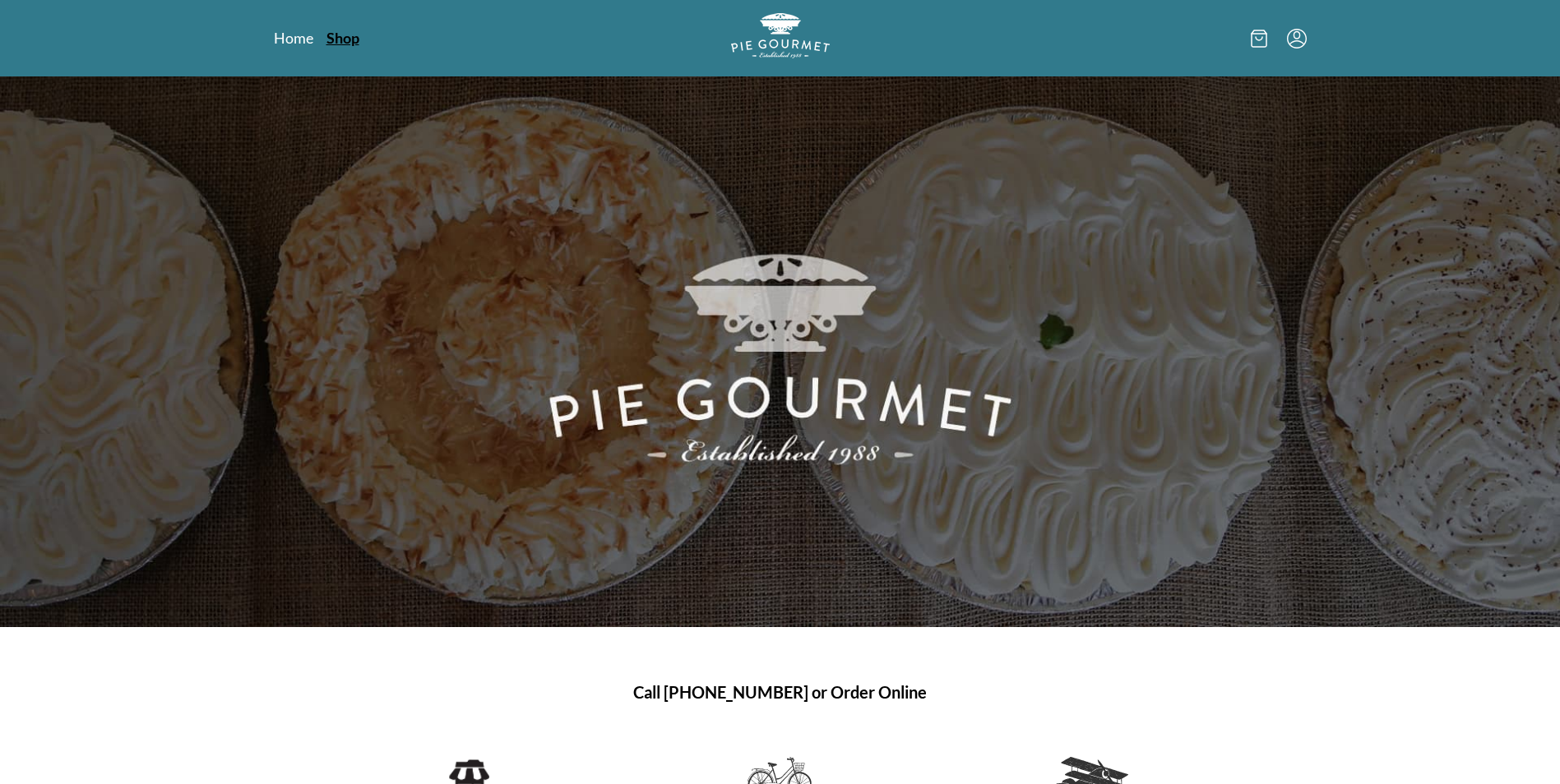
click at [339, 36] on link "Shop" at bounding box center [343, 38] width 33 height 20
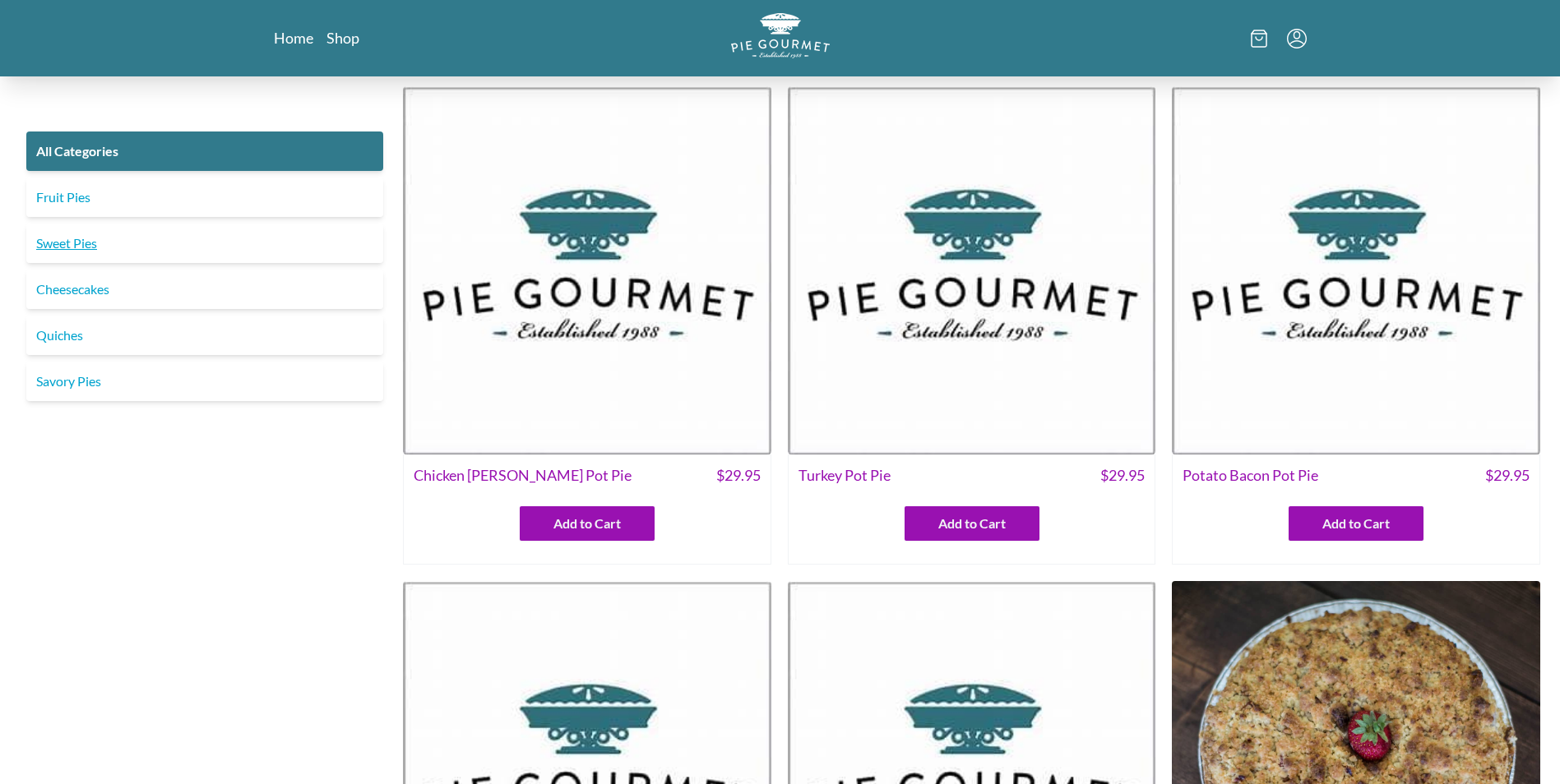
click at [87, 251] on link "Sweet Pies" at bounding box center [204, 243] width 357 height 39
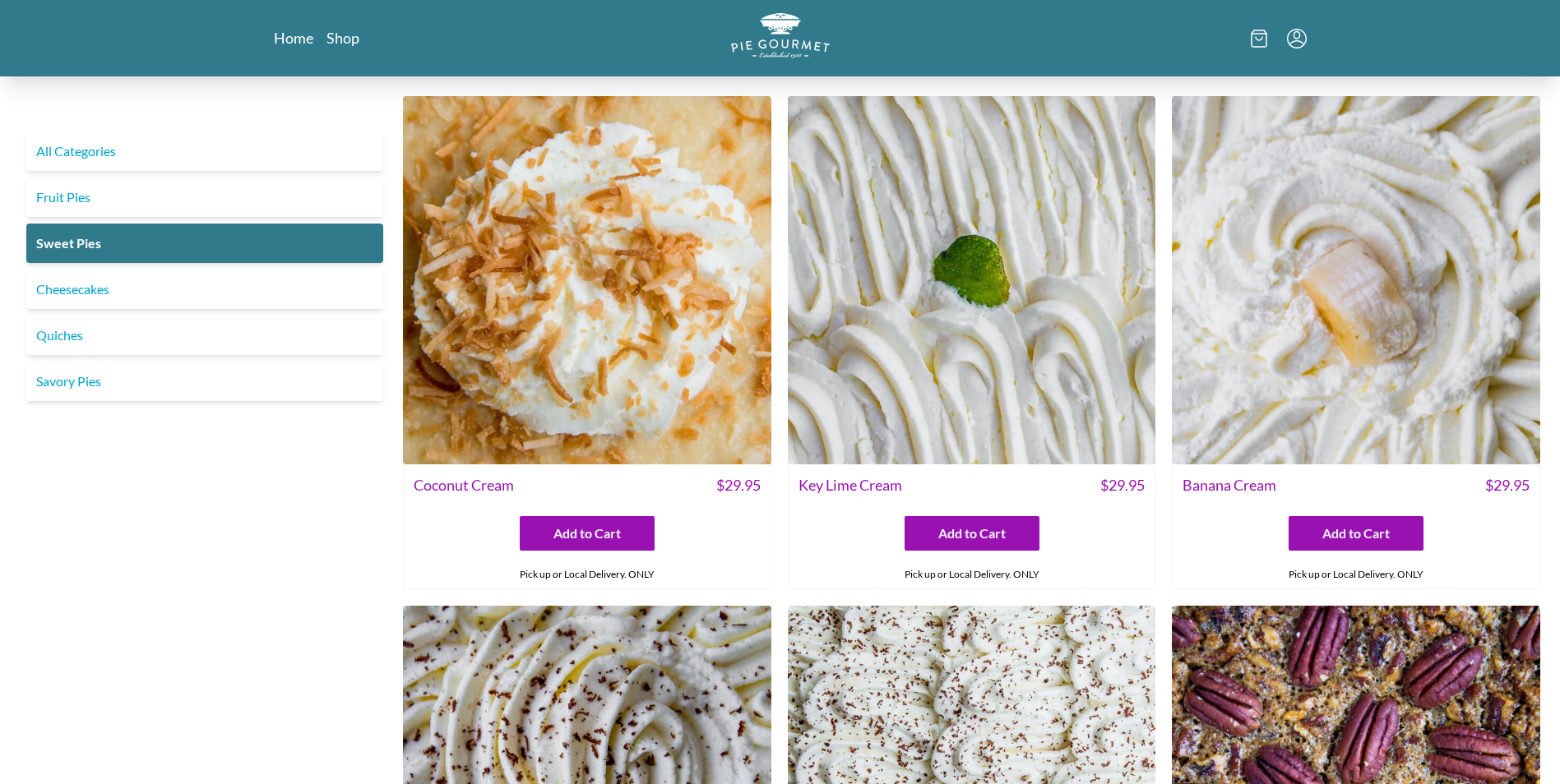
click at [908, 435] on img at bounding box center [972, 280] width 369 height 368
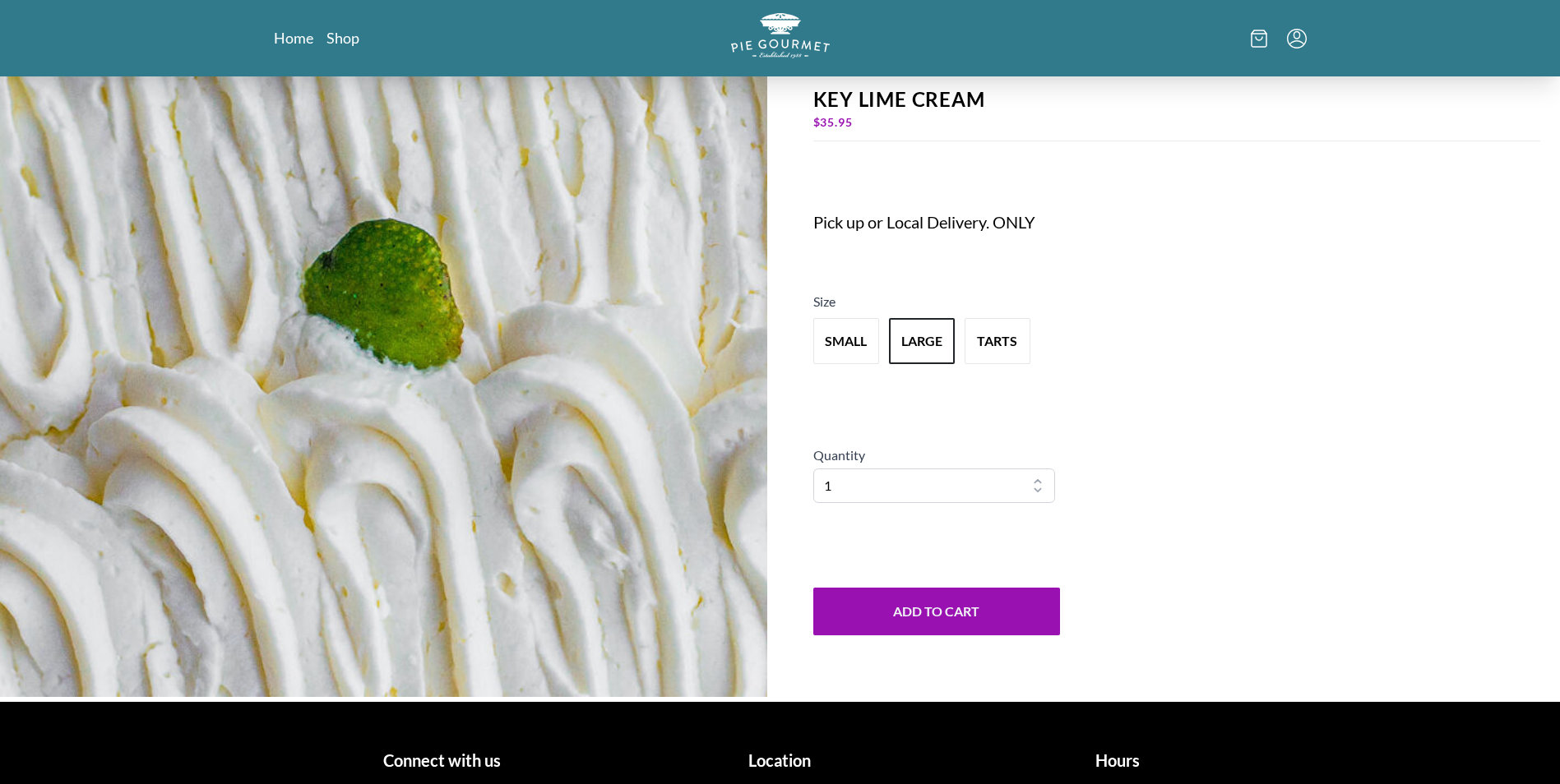
scroll to position [109, 0]
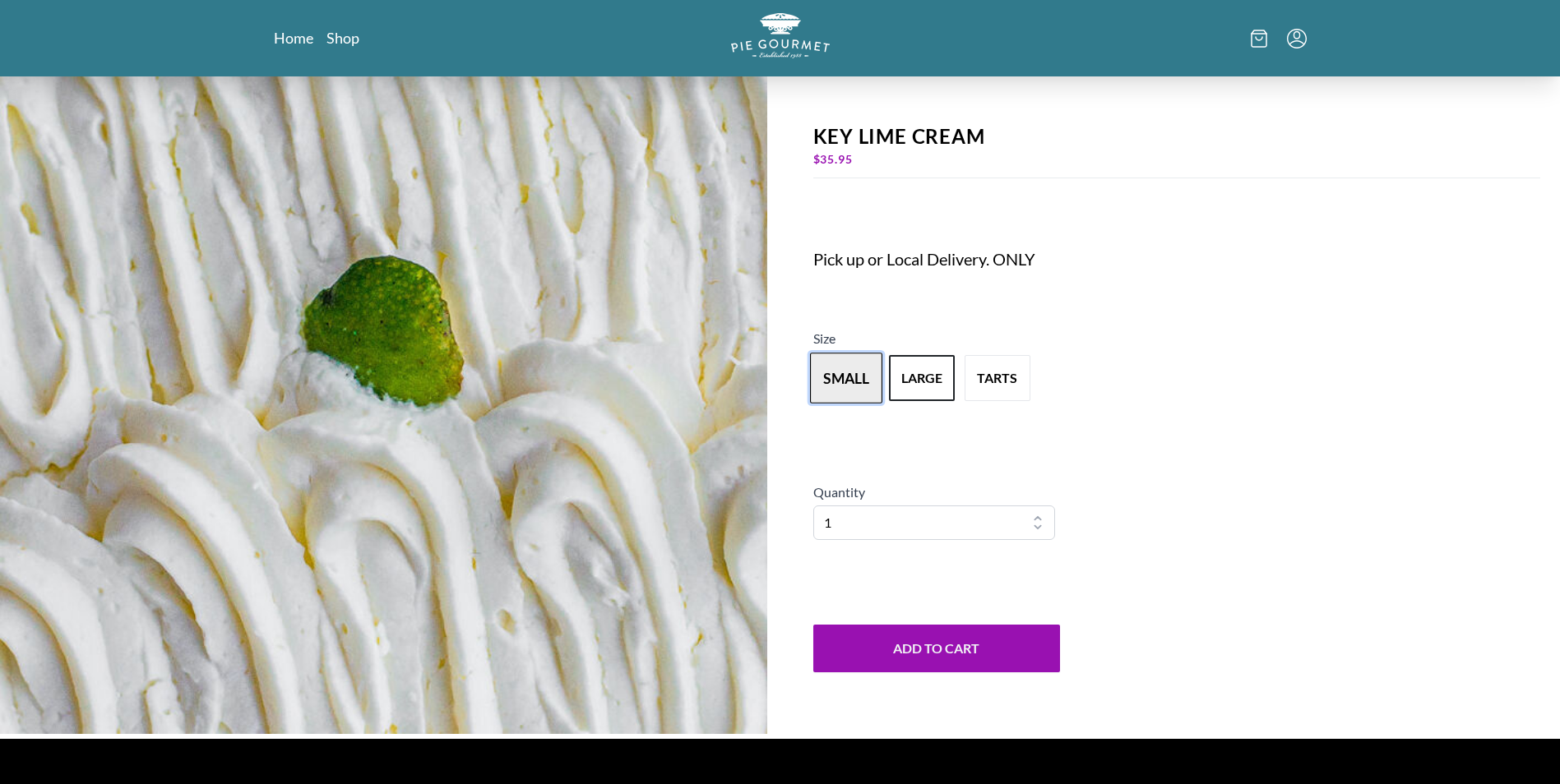
click at [848, 385] on button "small" at bounding box center [846, 378] width 72 height 51
click at [931, 386] on button "large" at bounding box center [922, 378] width 72 height 51
click at [1039, 518] on select "1 2 3 4 5 6 7 8 9 10" at bounding box center [935, 523] width 243 height 35
select select "5"
click at [813, 505] on select "1 2 3 4 5 6 7 8 9 10" at bounding box center [935, 523] width 243 height 35
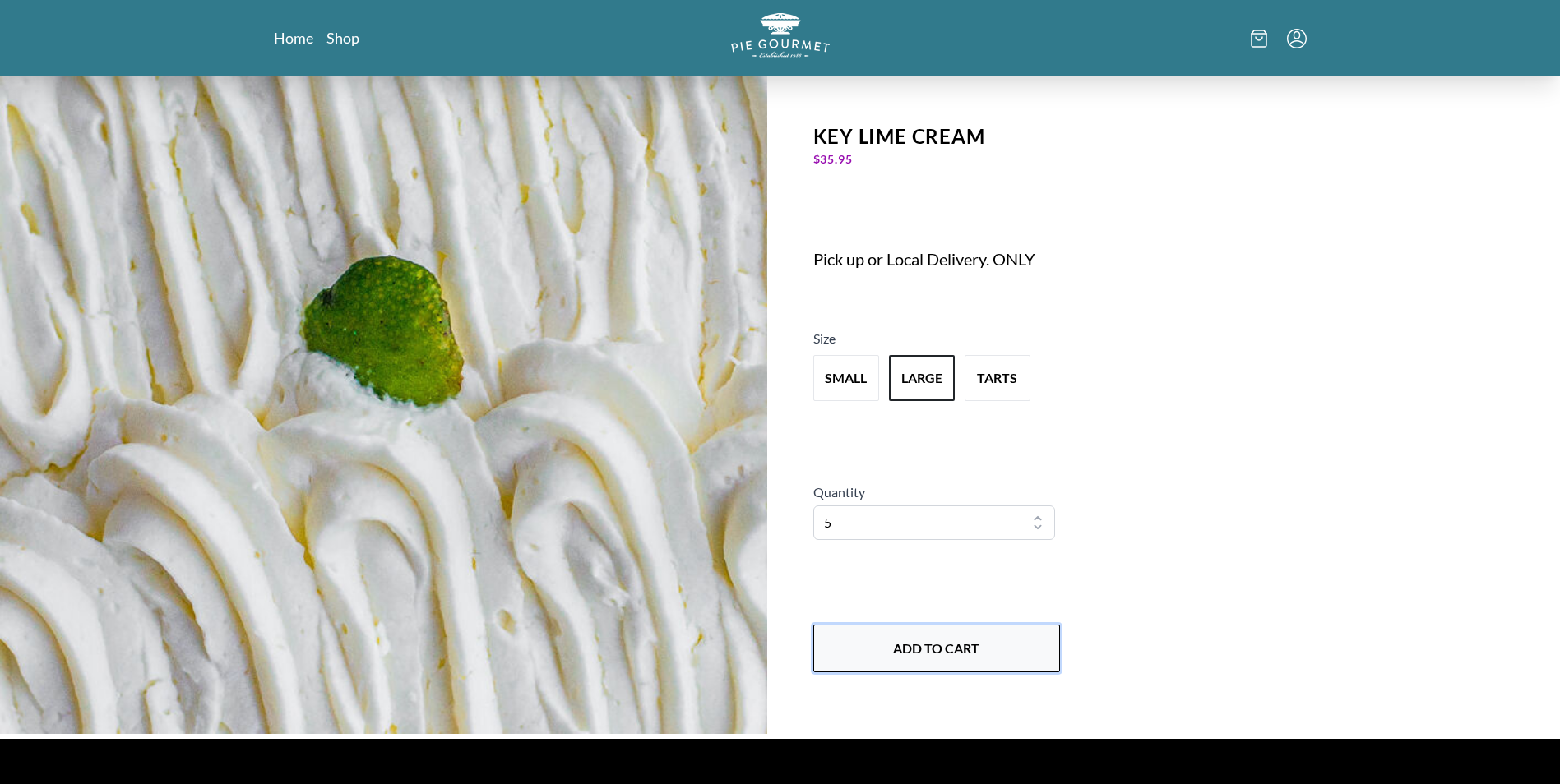
click at [922, 645] on button "Add to Cart" at bounding box center [936, 649] width 246 height 48
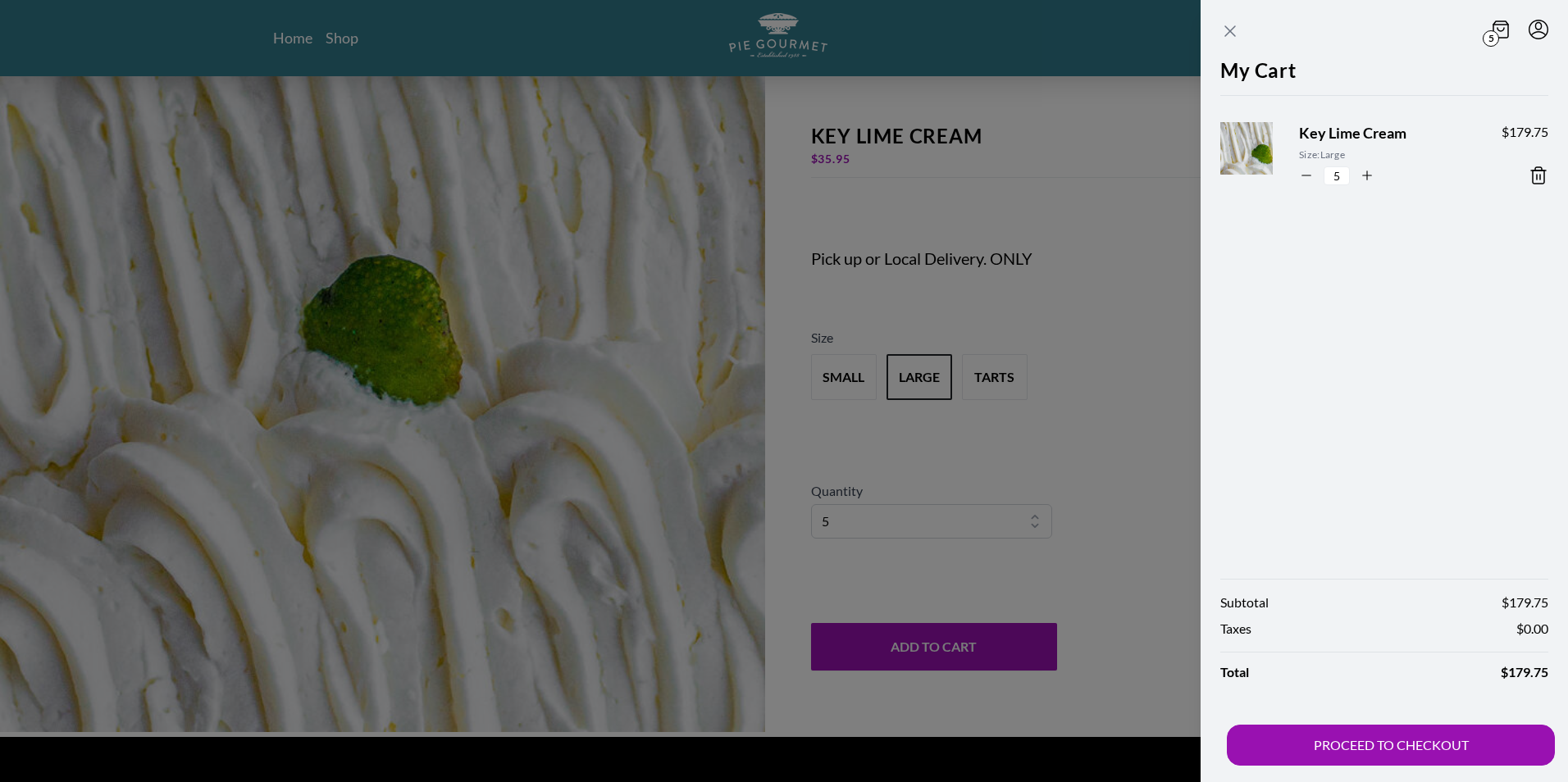
click at [1232, 29] on icon "Close panel" at bounding box center [1230, 30] width 10 height 10
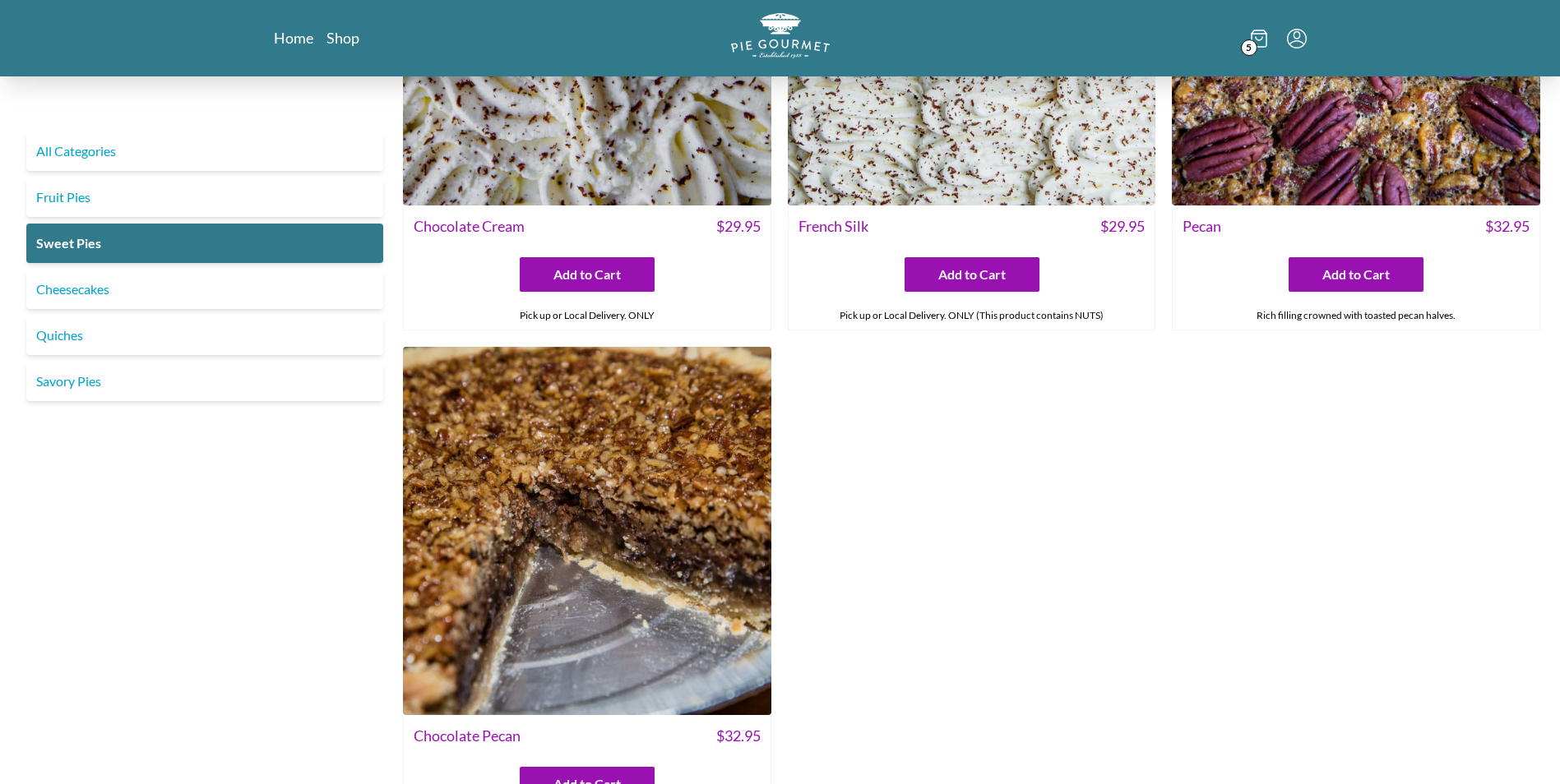
scroll to position [548, 0]
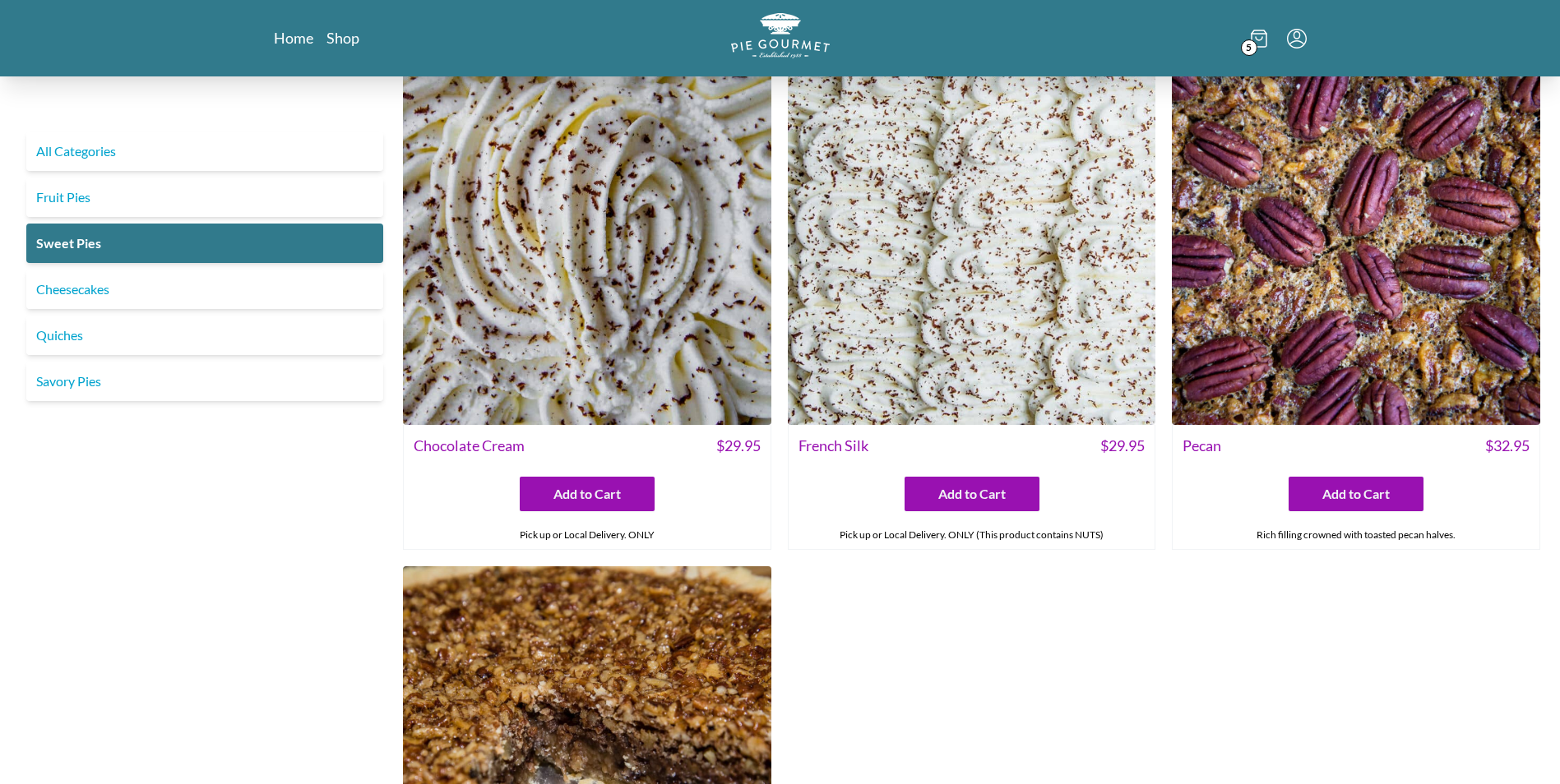
click at [611, 345] on img at bounding box center [587, 242] width 369 height 368
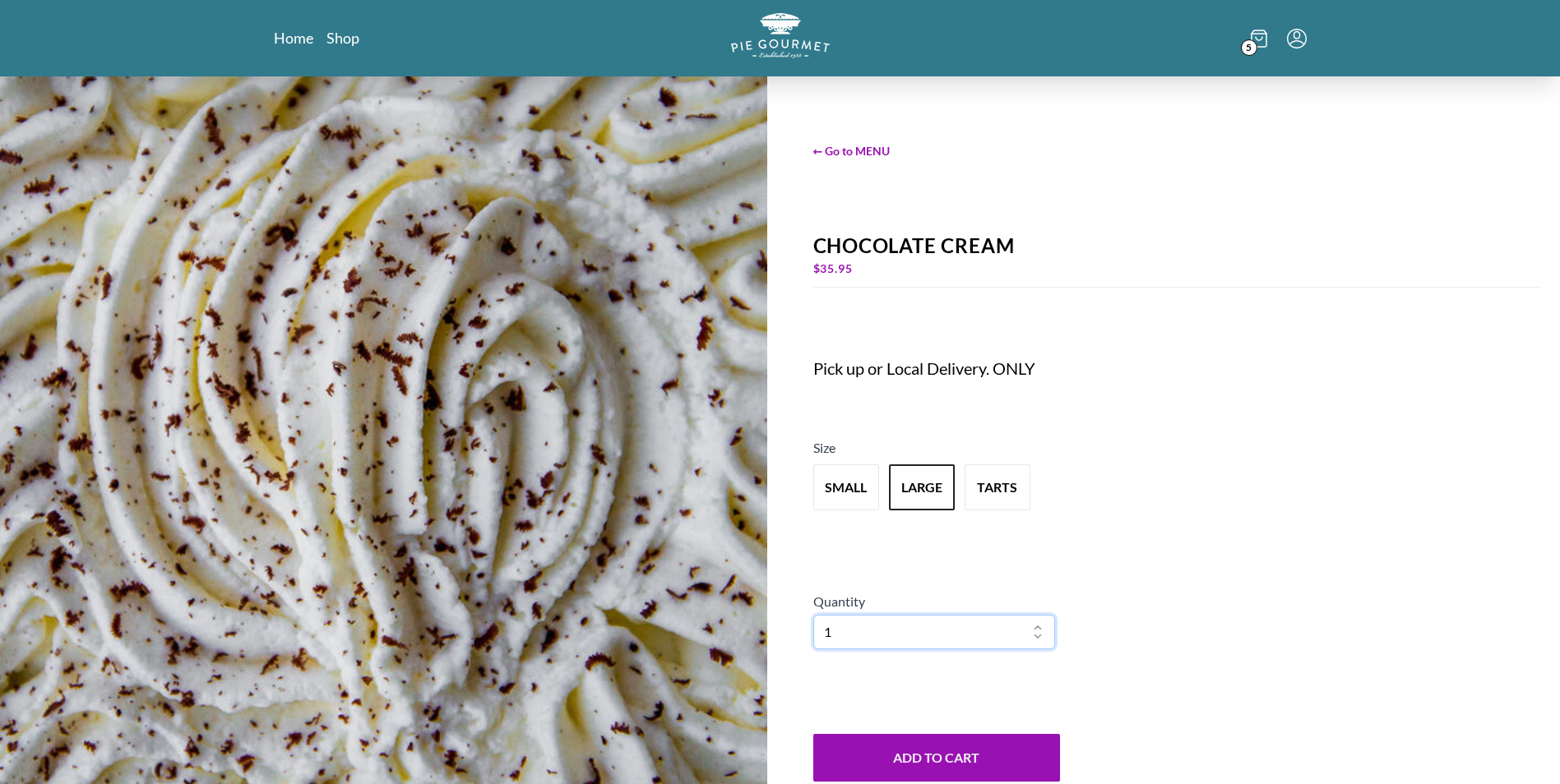
click at [921, 621] on select "1 2 3 4 5 6 7 8 9 10" at bounding box center [935, 632] width 243 height 35
select select "2"
click at [813, 615] on select "1 2 3 4 5 6 7 8 9 10" at bounding box center [935, 632] width 243 height 35
click at [931, 753] on button "Add to Cart" at bounding box center [936, 758] width 246 height 48
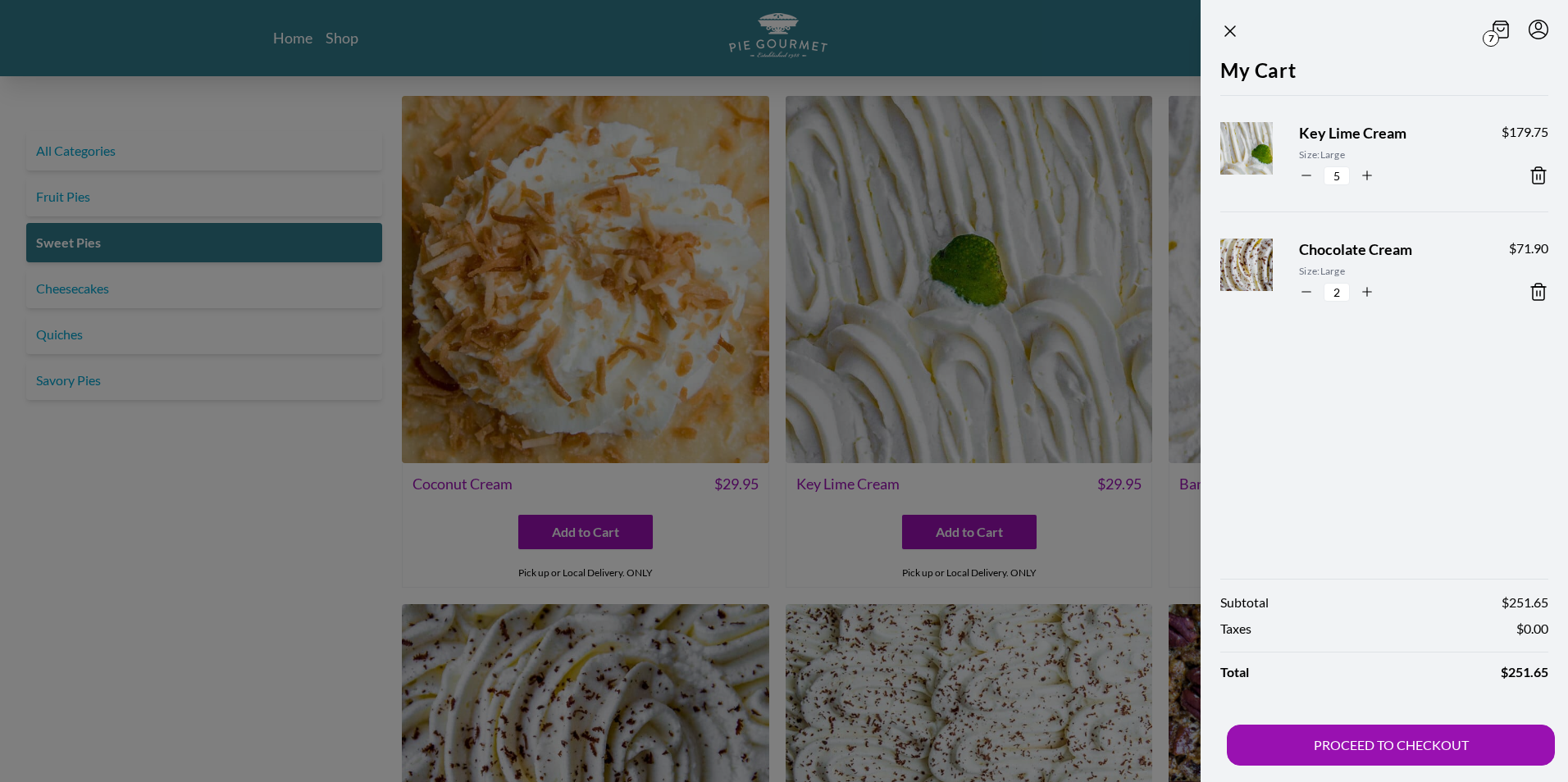
click at [319, 513] on div at bounding box center [784, 391] width 1568 height 782
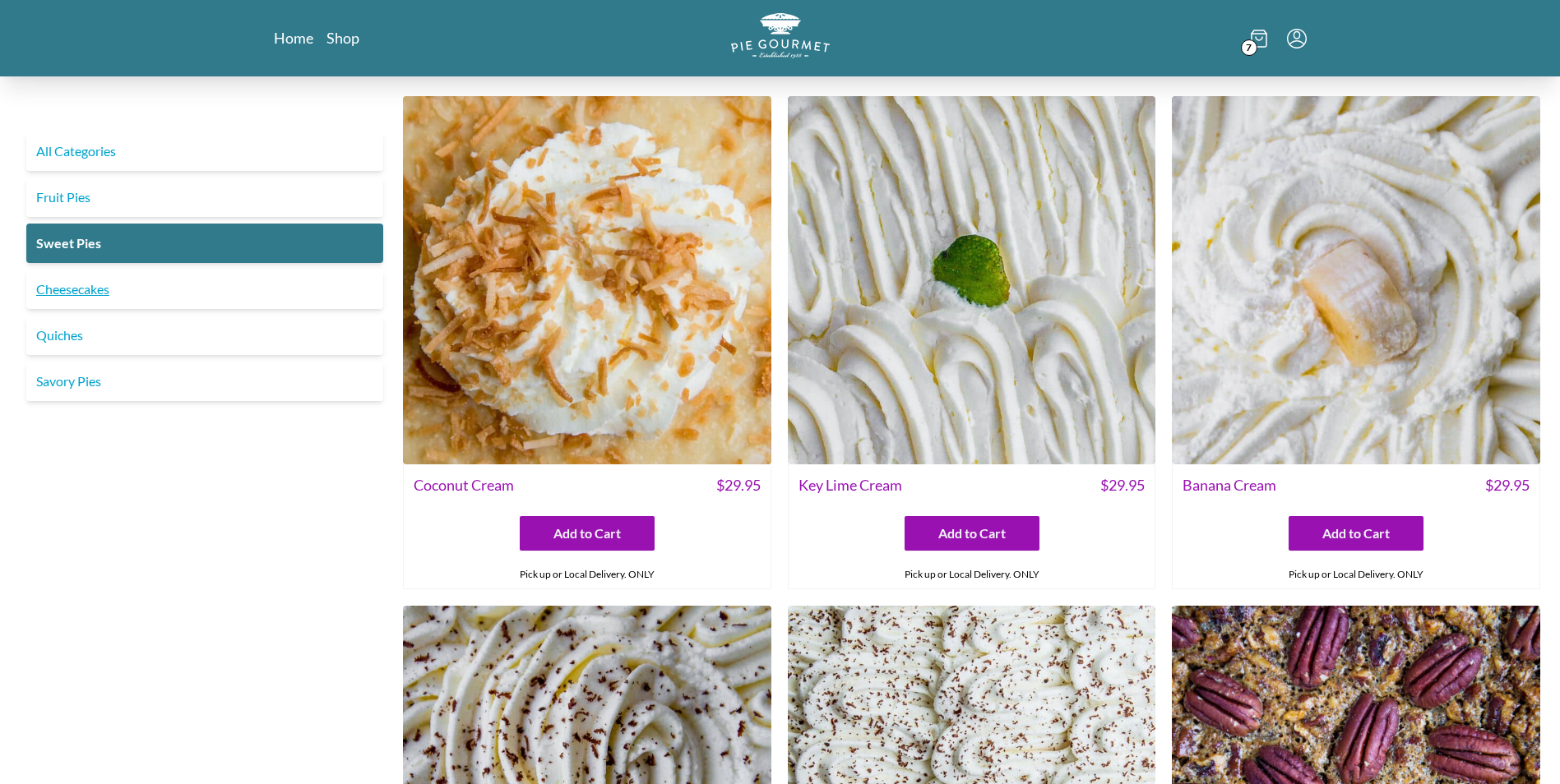
click at [75, 289] on link "Cheesecakes" at bounding box center [204, 289] width 357 height 39
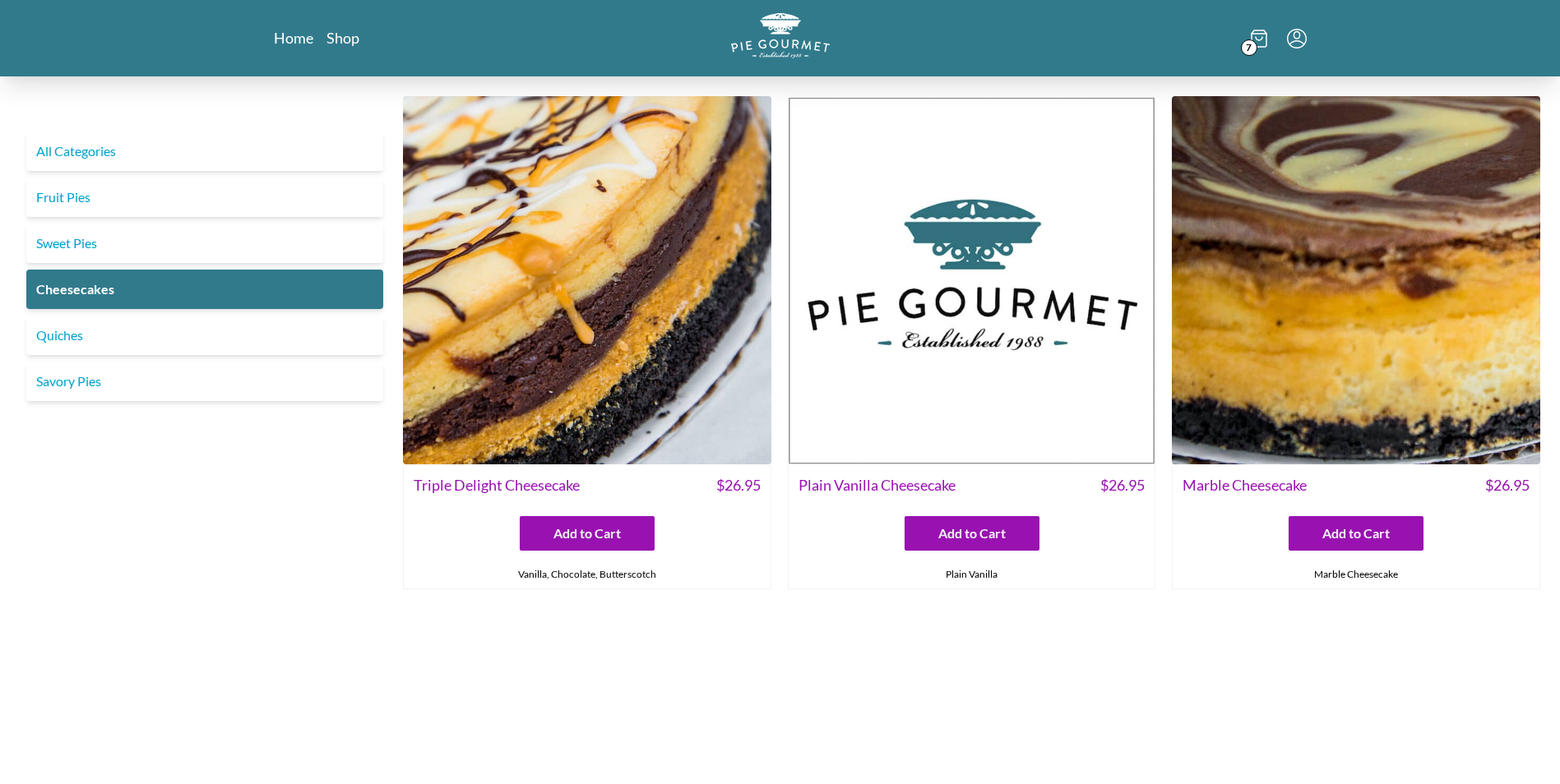
click at [1273, 325] on img at bounding box center [1356, 280] width 369 height 368
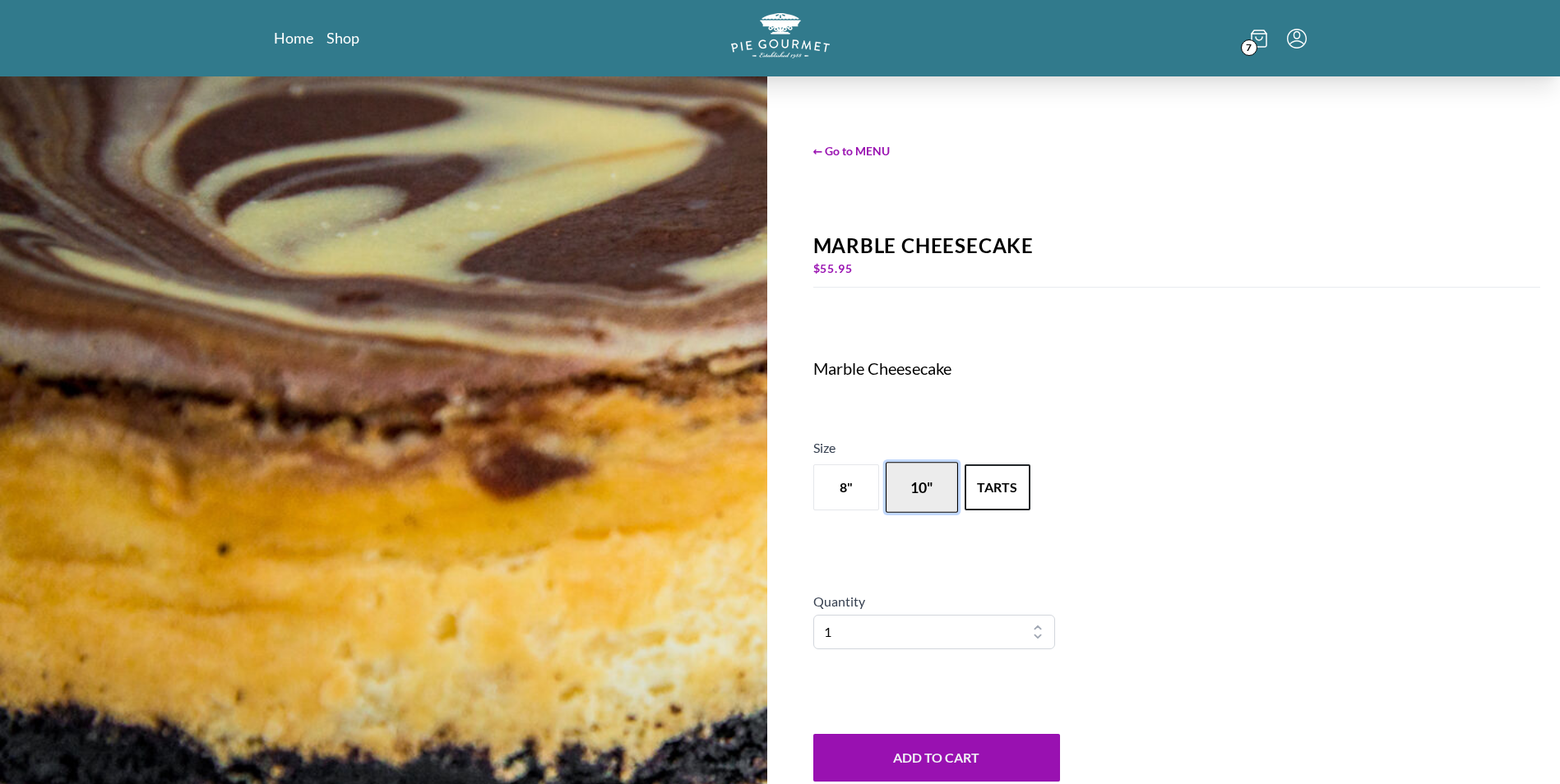
click at [938, 485] on button "10"" at bounding box center [922, 487] width 72 height 51
click at [828, 483] on button "8"" at bounding box center [846, 487] width 72 height 51
click at [904, 629] on select "1 2 3 4 5 6 7 8 9 10" at bounding box center [935, 632] width 243 height 35
select select "2"
click at [813, 615] on select "1 2 3 4 5 6 7 8 9 10" at bounding box center [935, 632] width 243 height 35
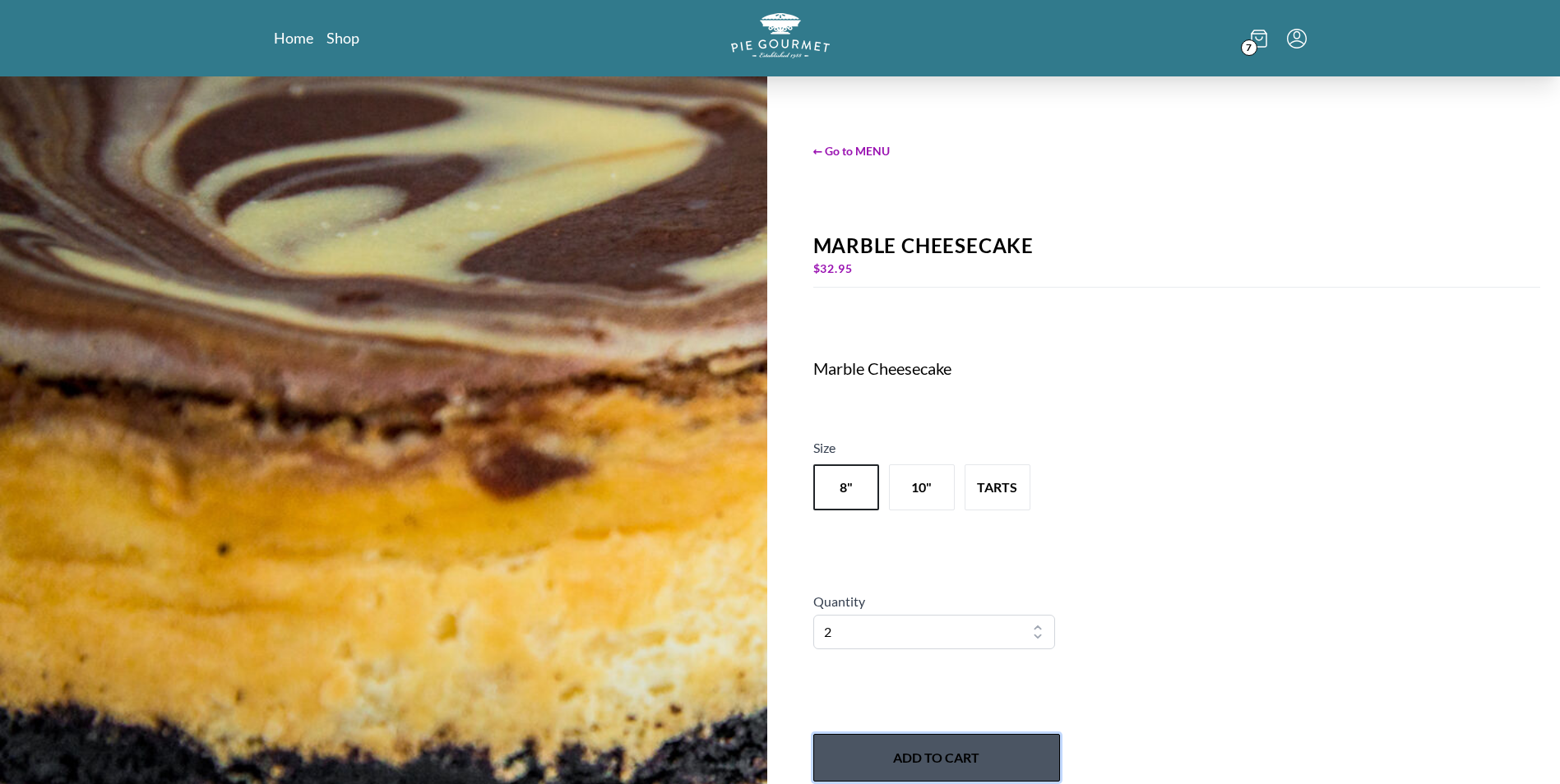
click at [915, 758] on button "Add to Cart" at bounding box center [936, 758] width 246 height 48
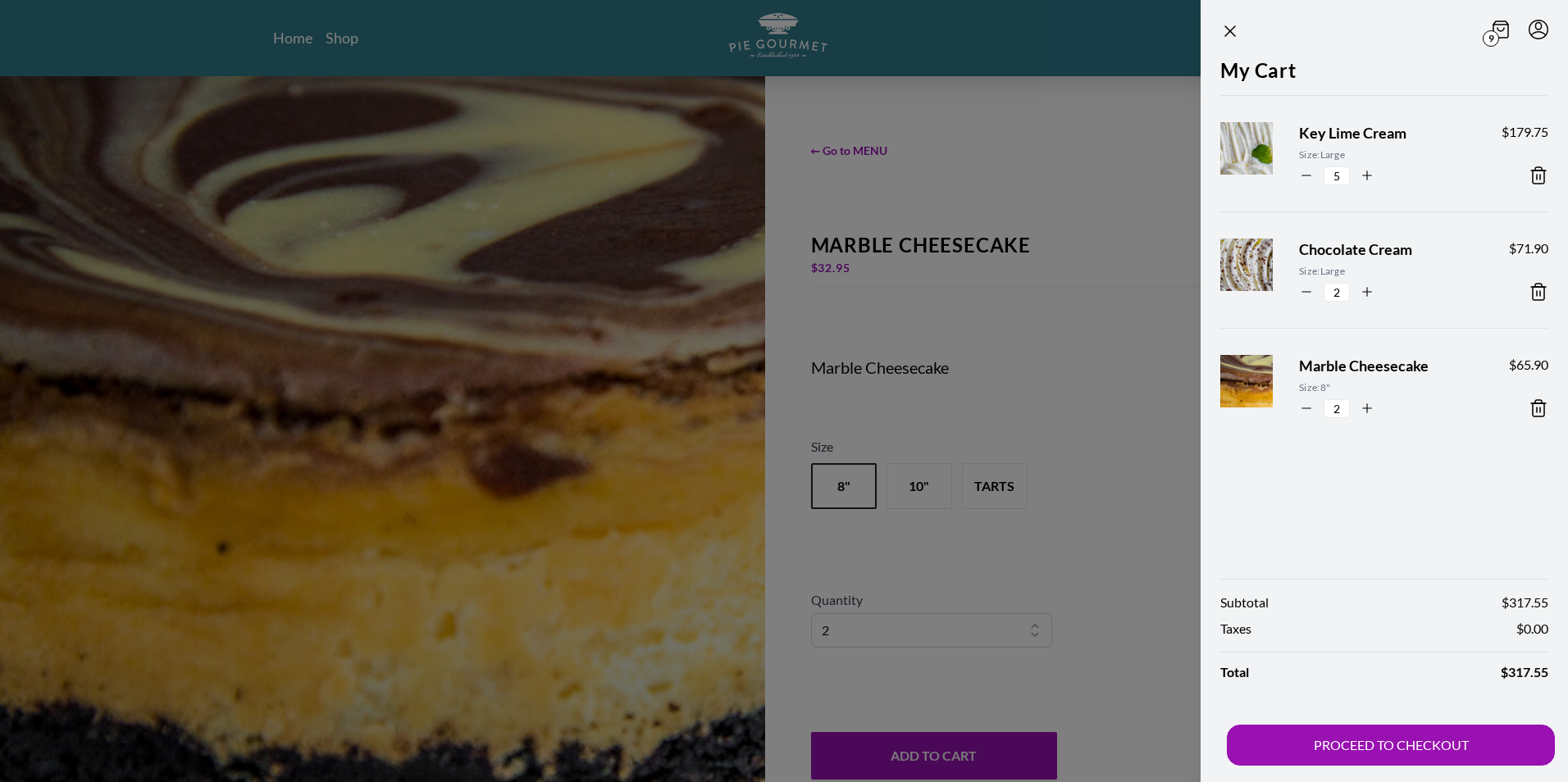
click at [841, 146] on div at bounding box center [784, 391] width 1568 height 782
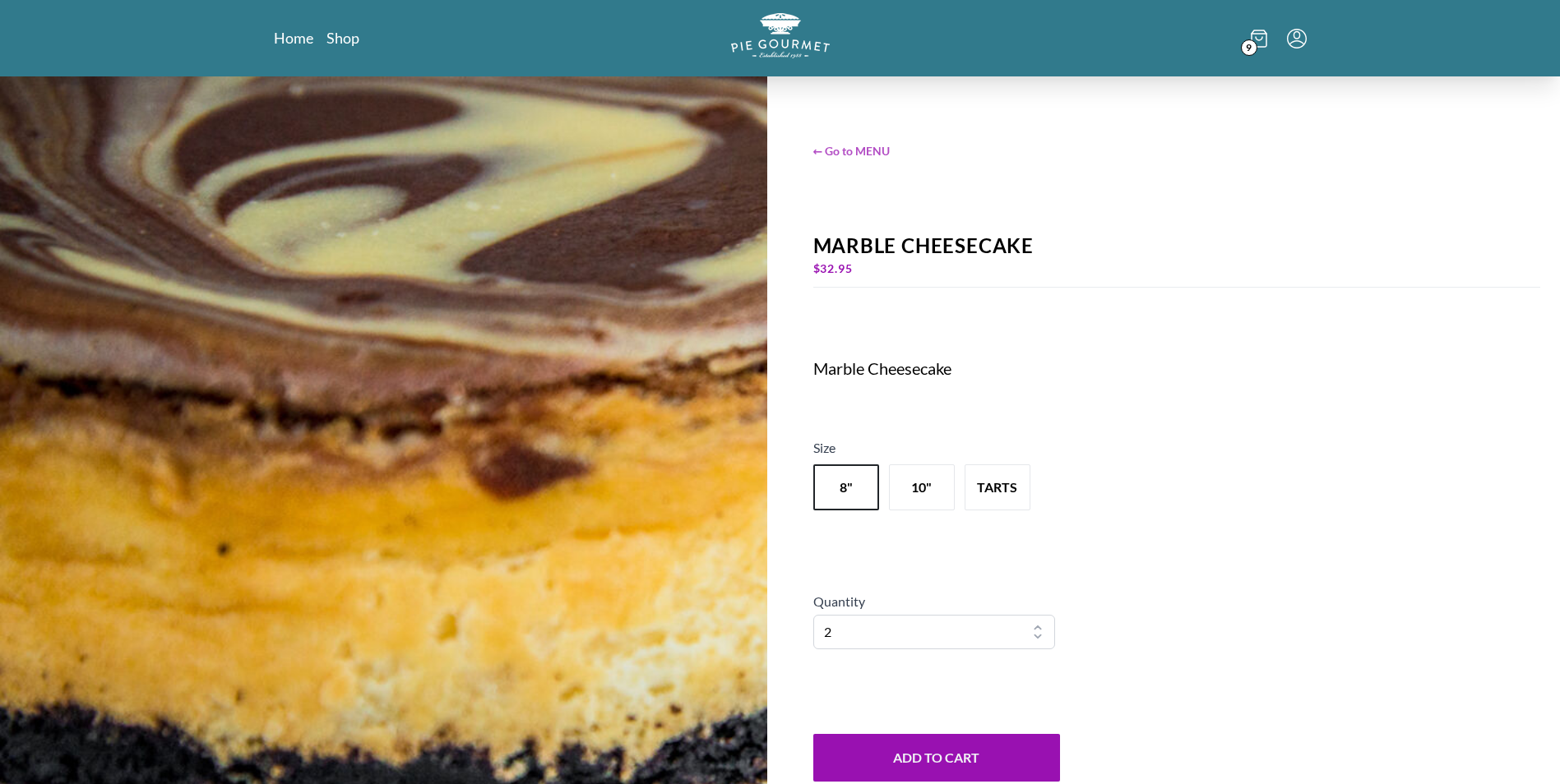
click at [840, 153] on span "← Go to MENU" at bounding box center [1177, 151] width 728 height 17
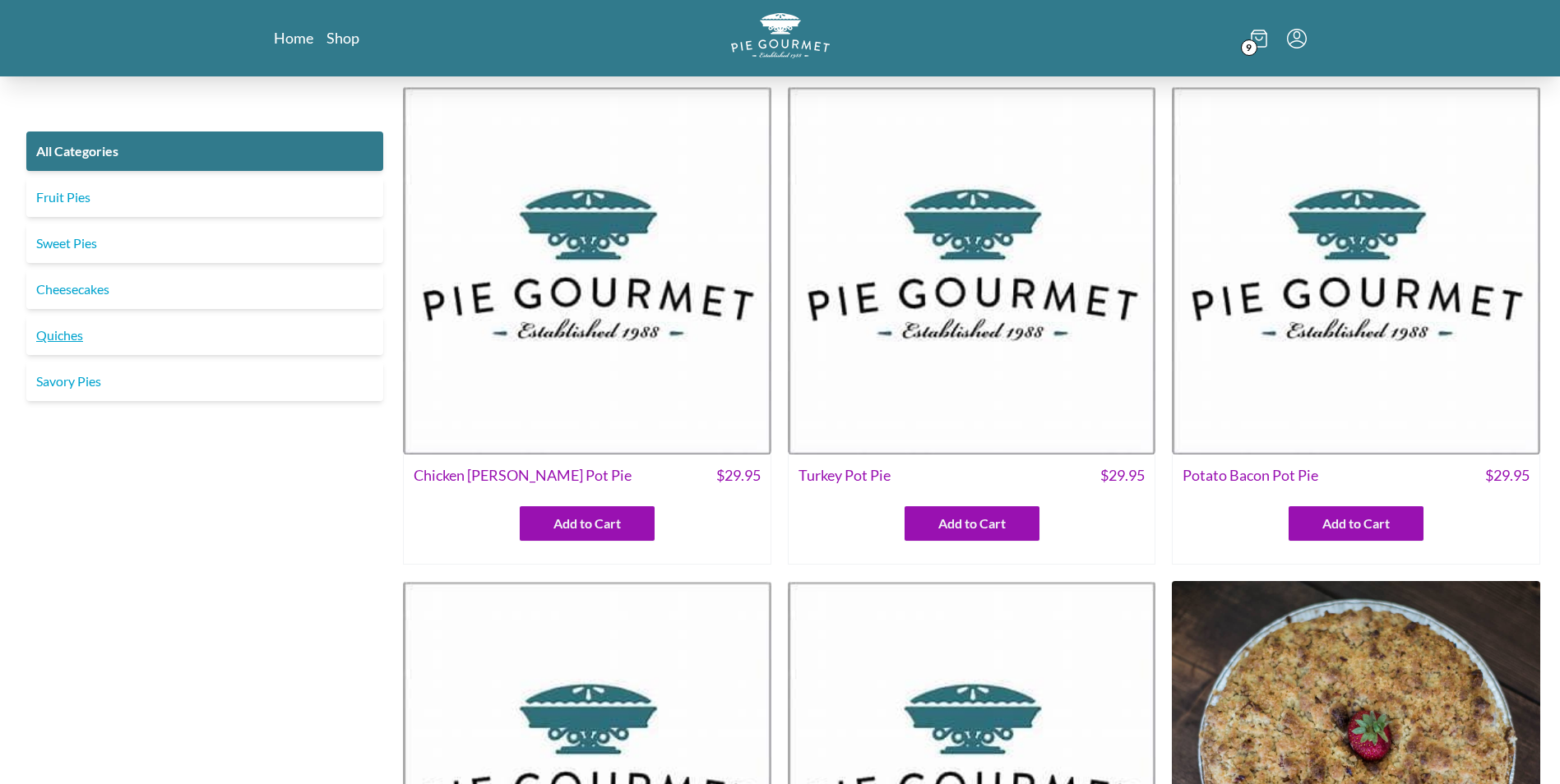
click at [79, 291] on link "Cheesecakes" at bounding box center [204, 289] width 357 height 39
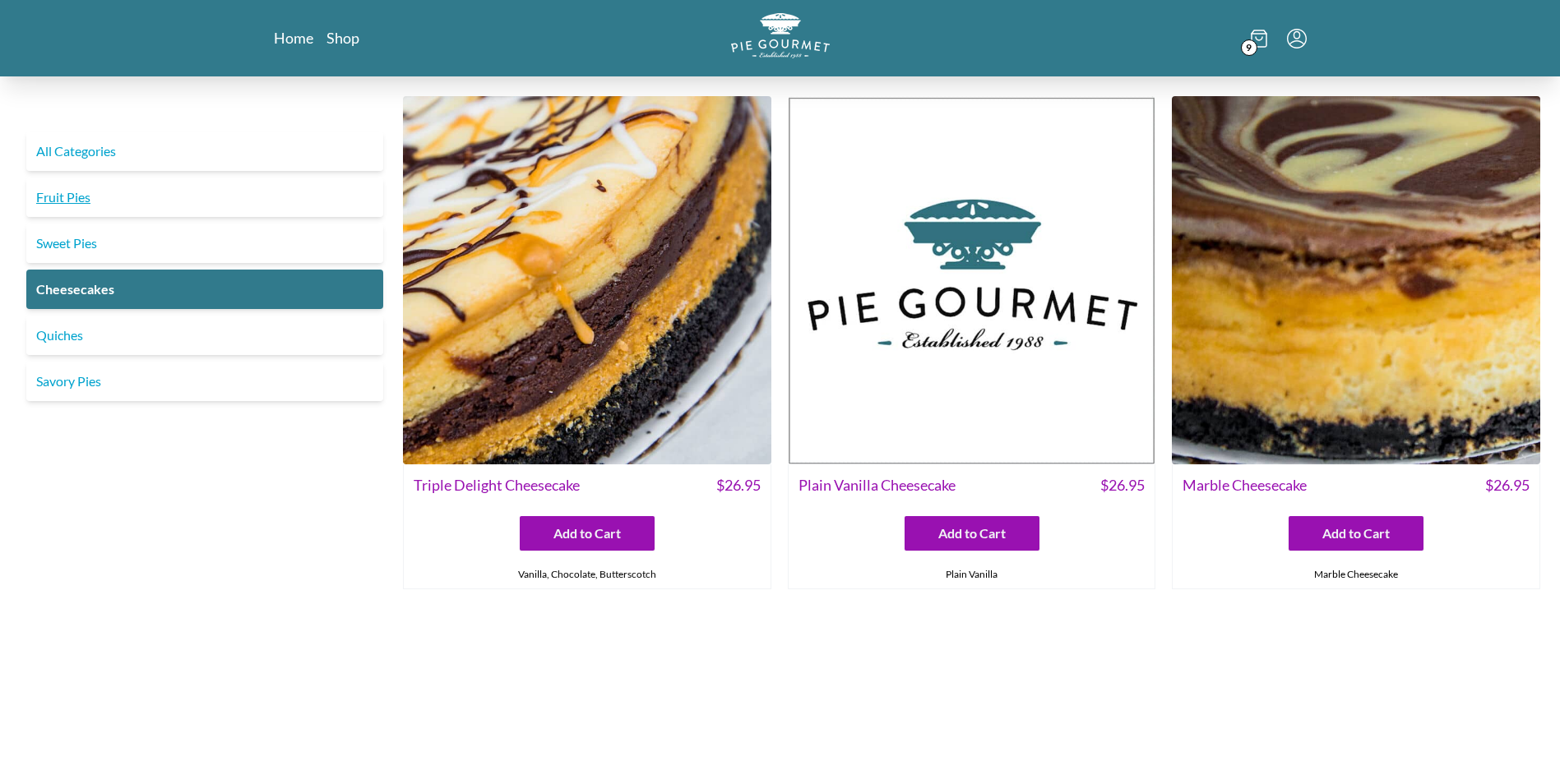
click at [66, 192] on link "Fruit Pies" at bounding box center [204, 196] width 357 height 39
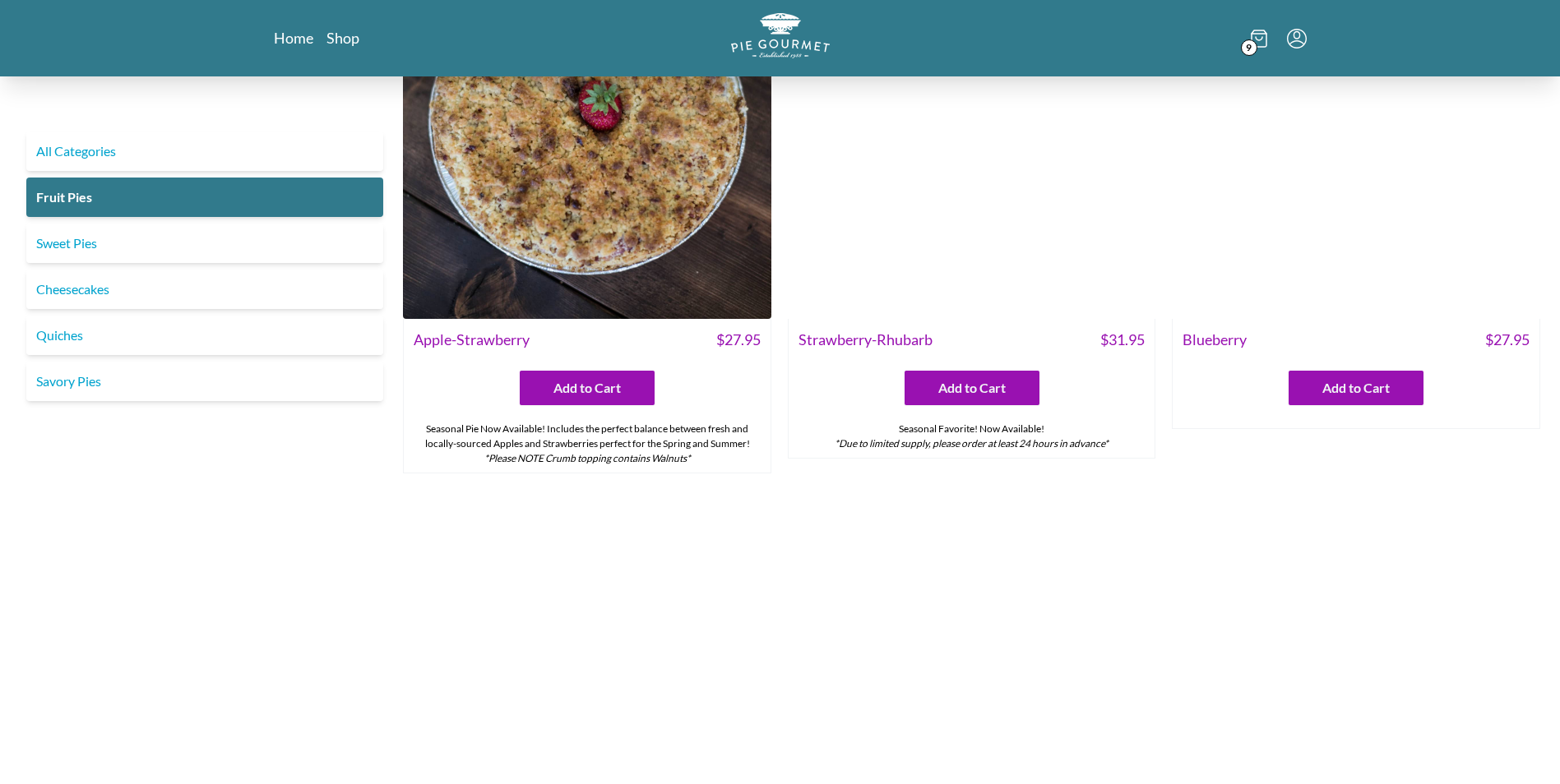
scroll to position [109, 0]
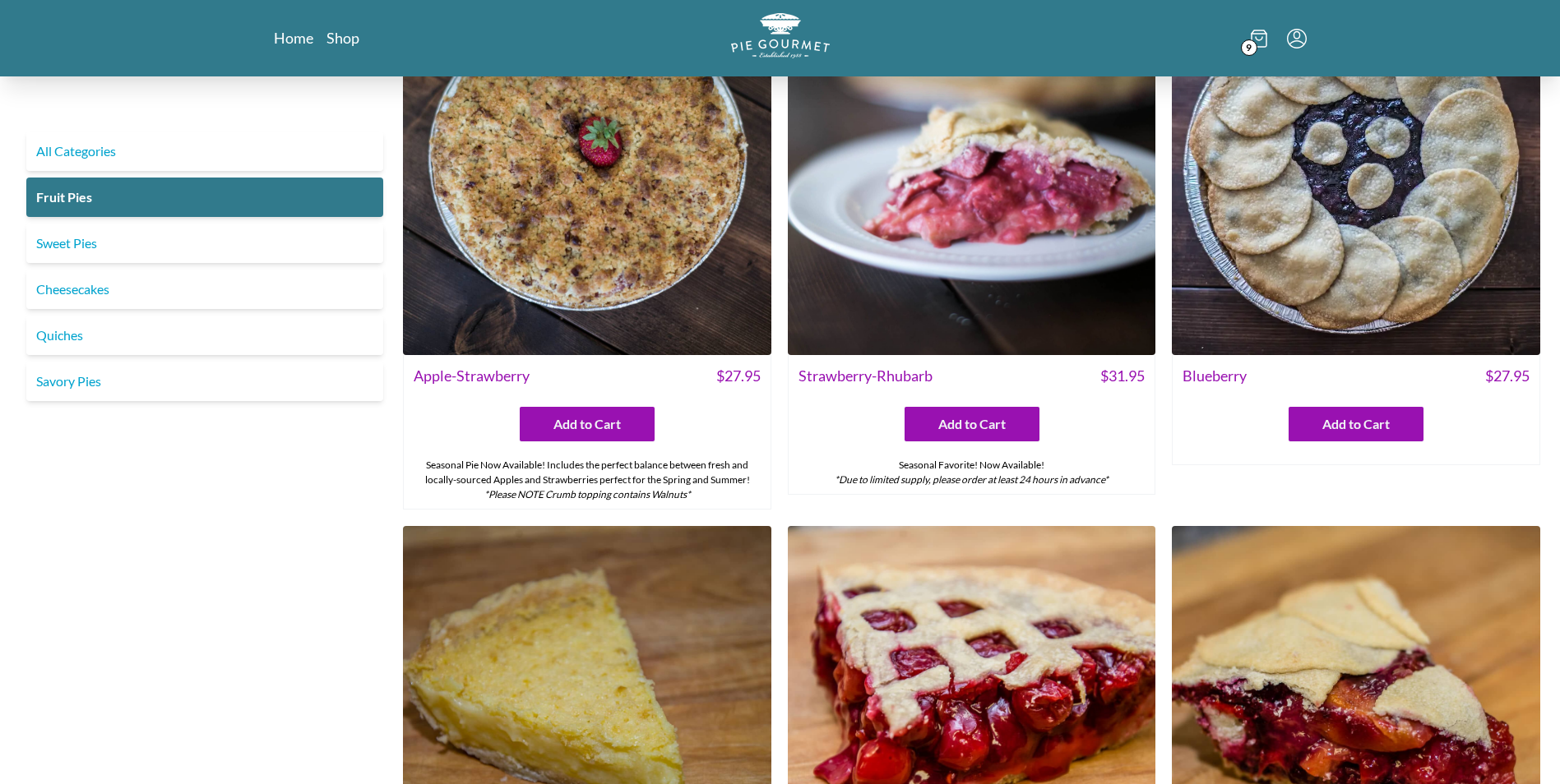
click at [556, 237] on img at bounding box center [587, 171] width 369 height 368
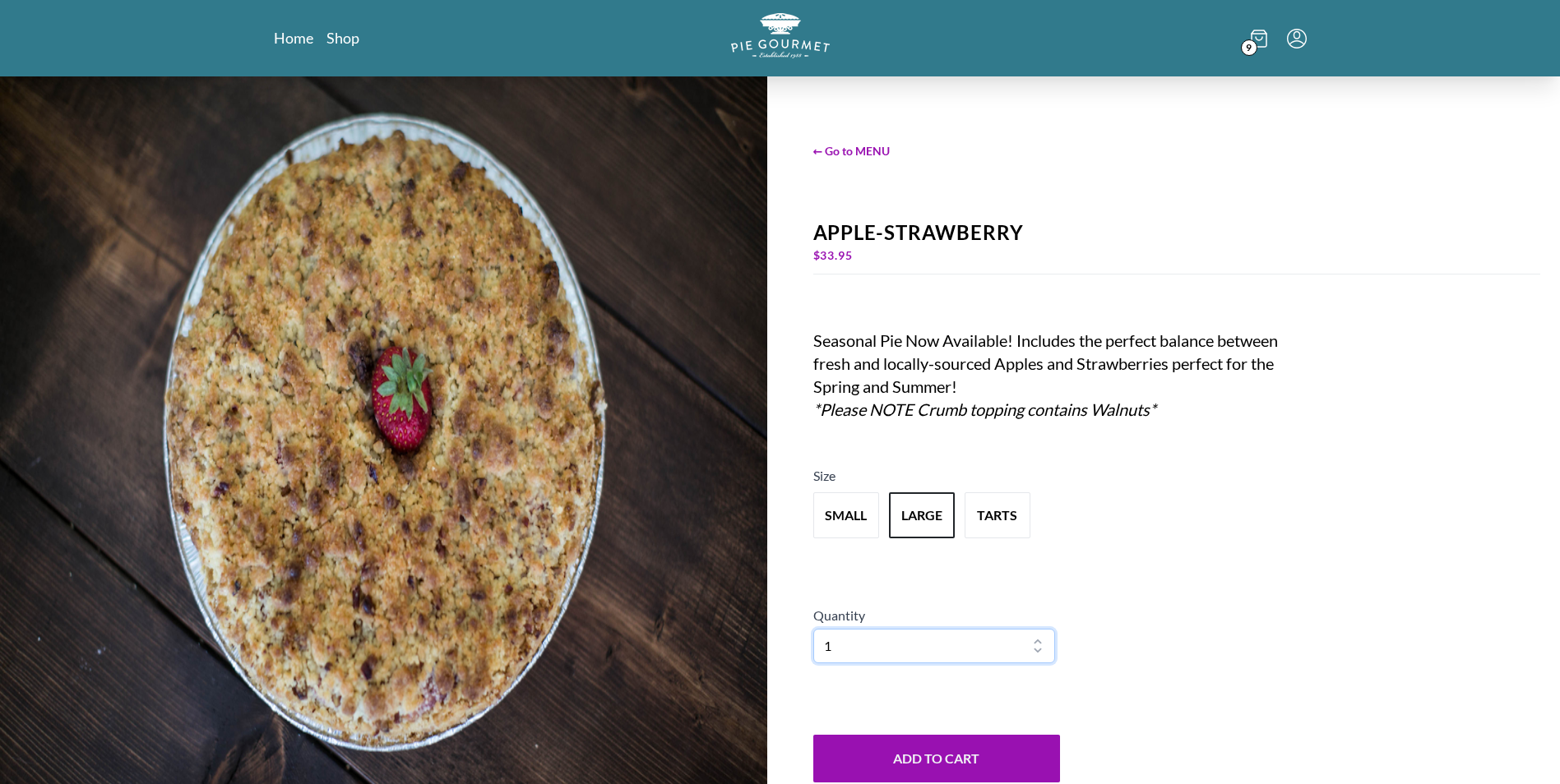
click at [978, 650] on select "1 2 3 4 5 6 7 8 9 10" at bounding box center [935, 646] width 243 height 35
select select "2"
click at [813, 629] on select "1 2 3 4 5 6 7 8 9 10" at bounding box center [935, 646] width 243 height 35
click at [874, 739] on button "Add to Cart" at bounding box center [936, 759] width 246 height 48
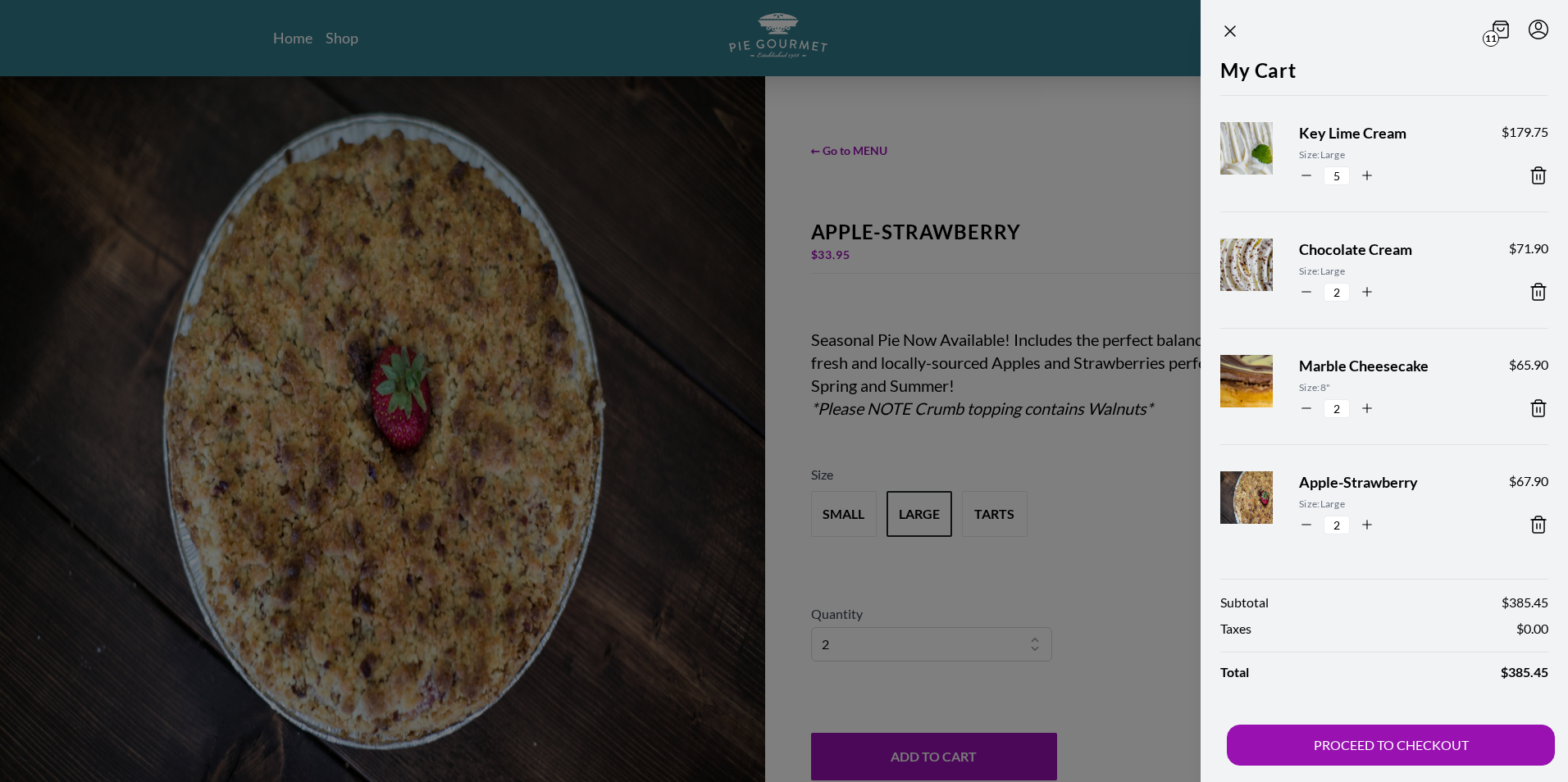
click at [1305, 174] on icon "button" at bounding box center [1307, 175] width 15 height 15
type input "4"
click at [1307, 403] on icon "button" at bounding box center [1307, 408] width 15 height 15
type input "1"
